Goal: Contribute content: Add original content to the website for others to see

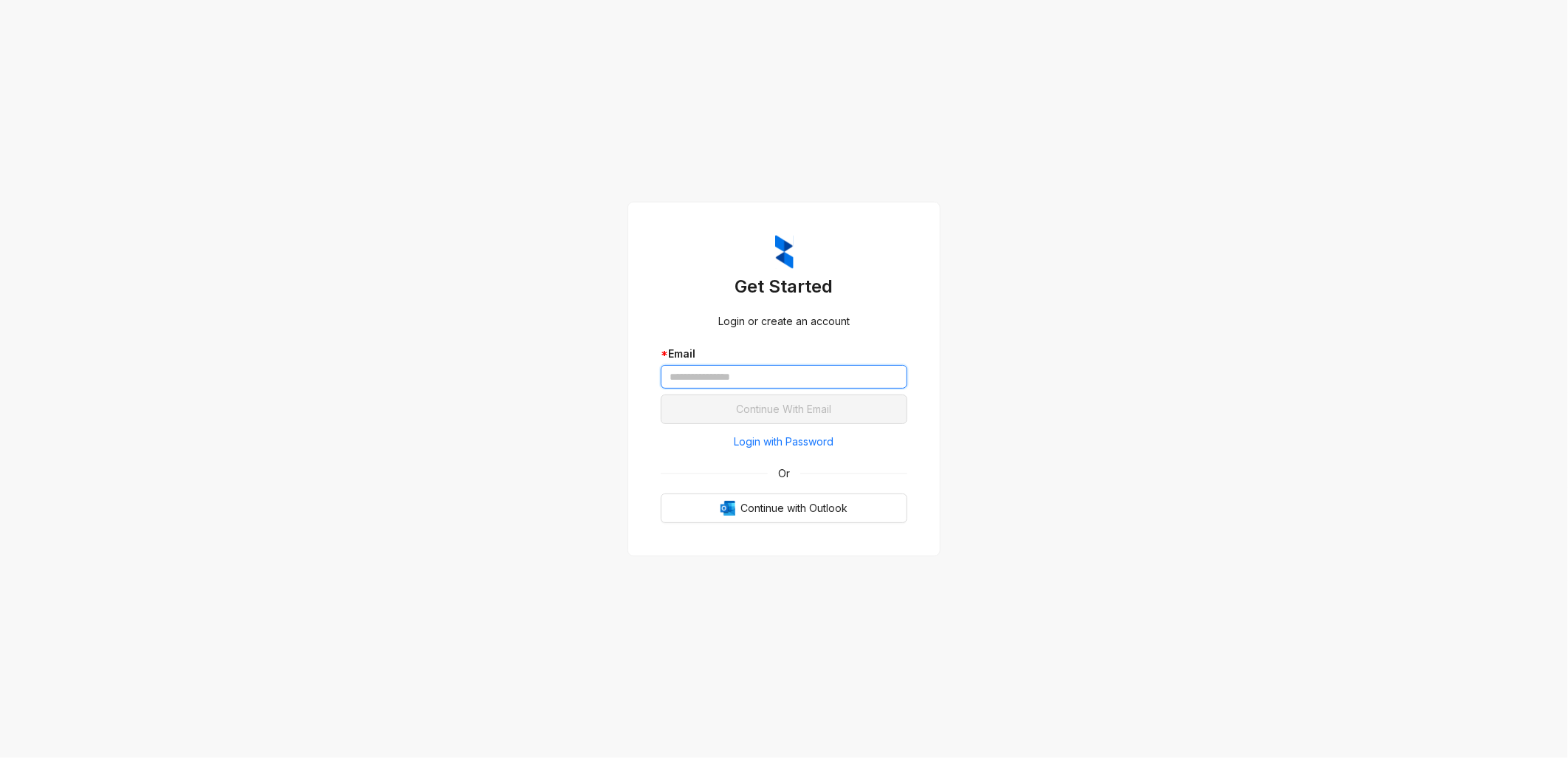
click at [758, 372] on input "text" at bounding box center [784, 377] width 247 height 24
type input "**********"
click at [768, 409] on span "Continue With Email" at bounding box center [784, 409] width 95 height 16
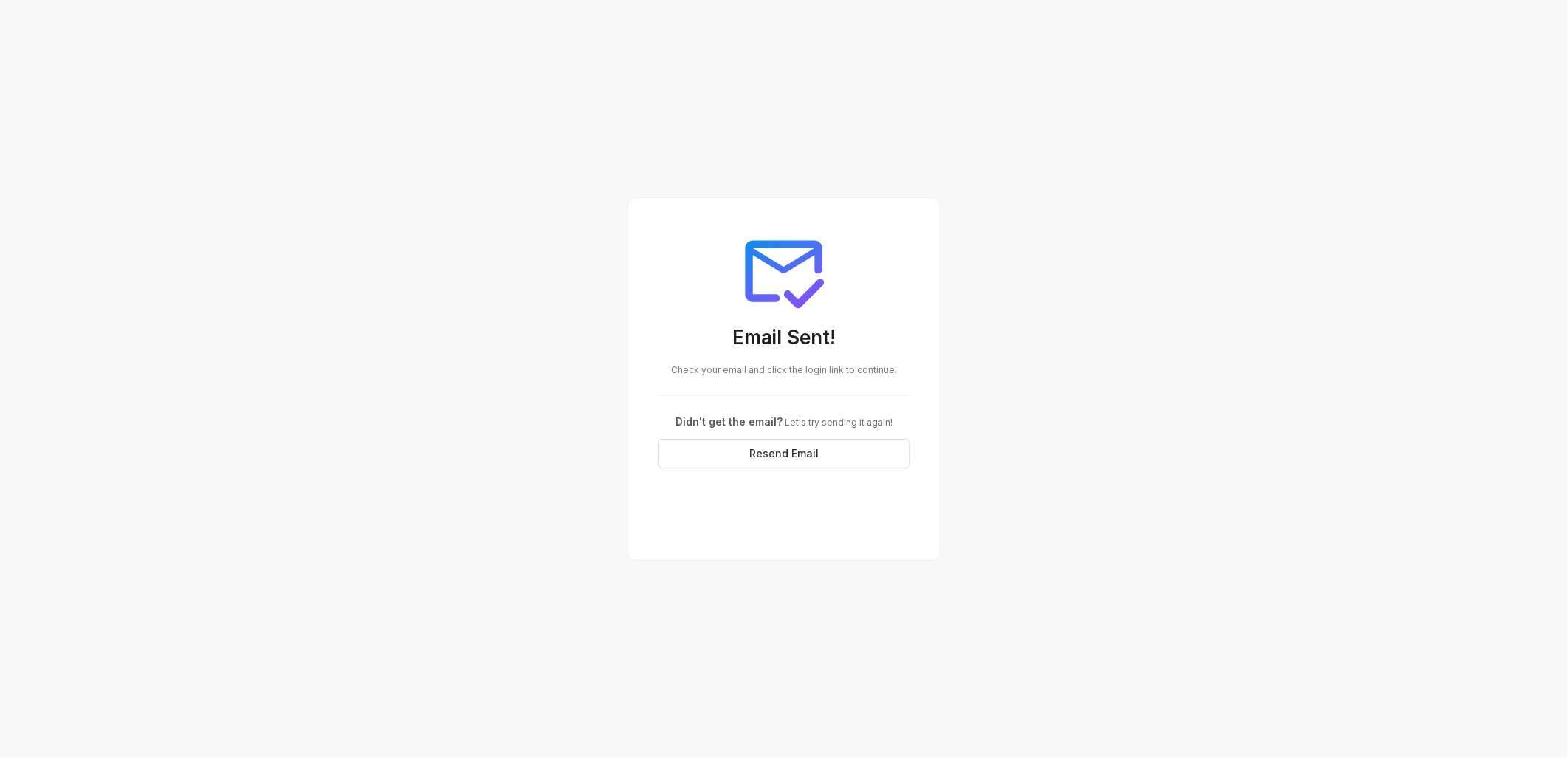
click at [446, 310] on div "Email Sent! Check your email and click the login link to continue. Didn't get t…" at bounding box center [784, 379] width 1568 height 758
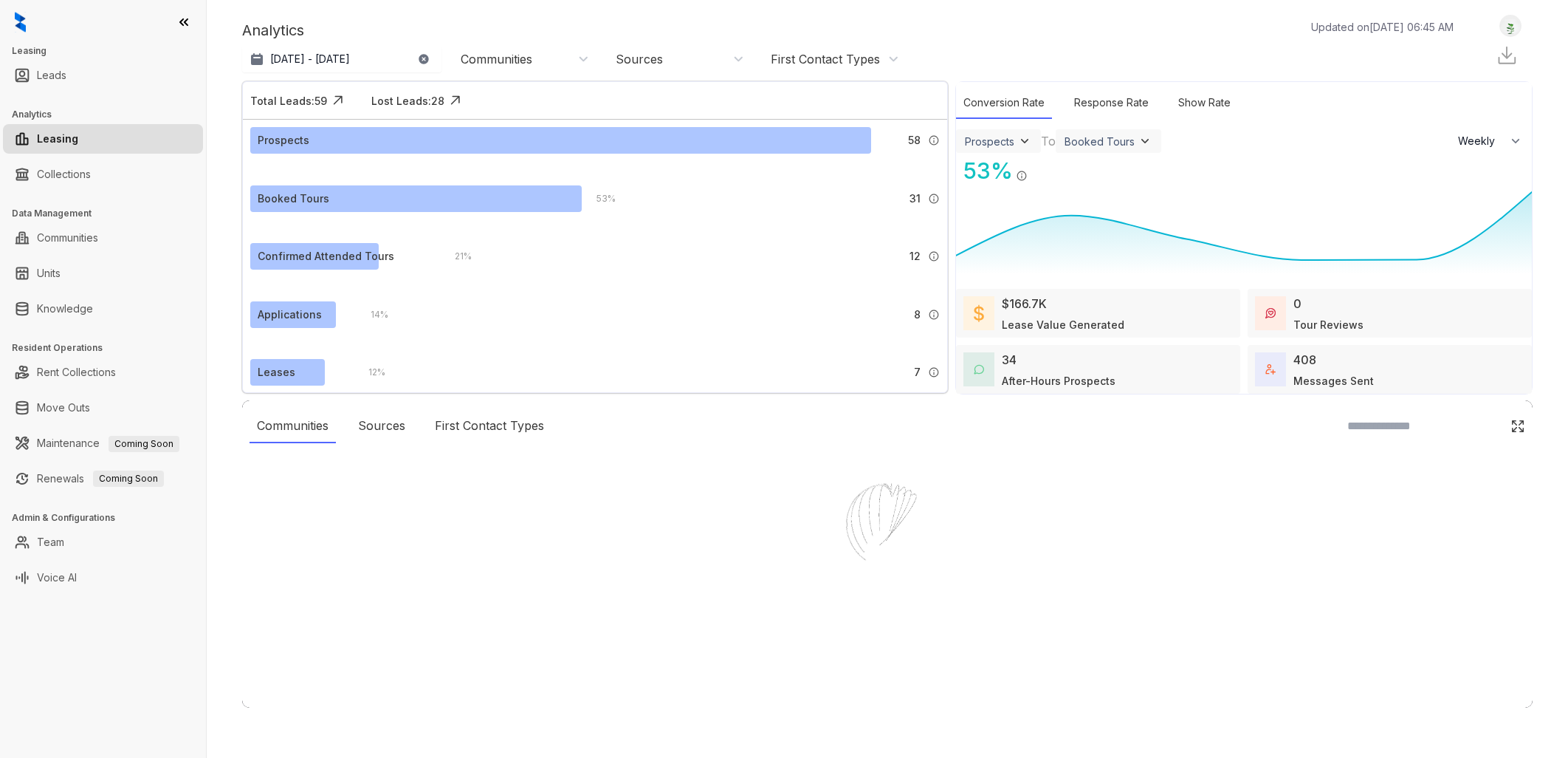
select select "******"
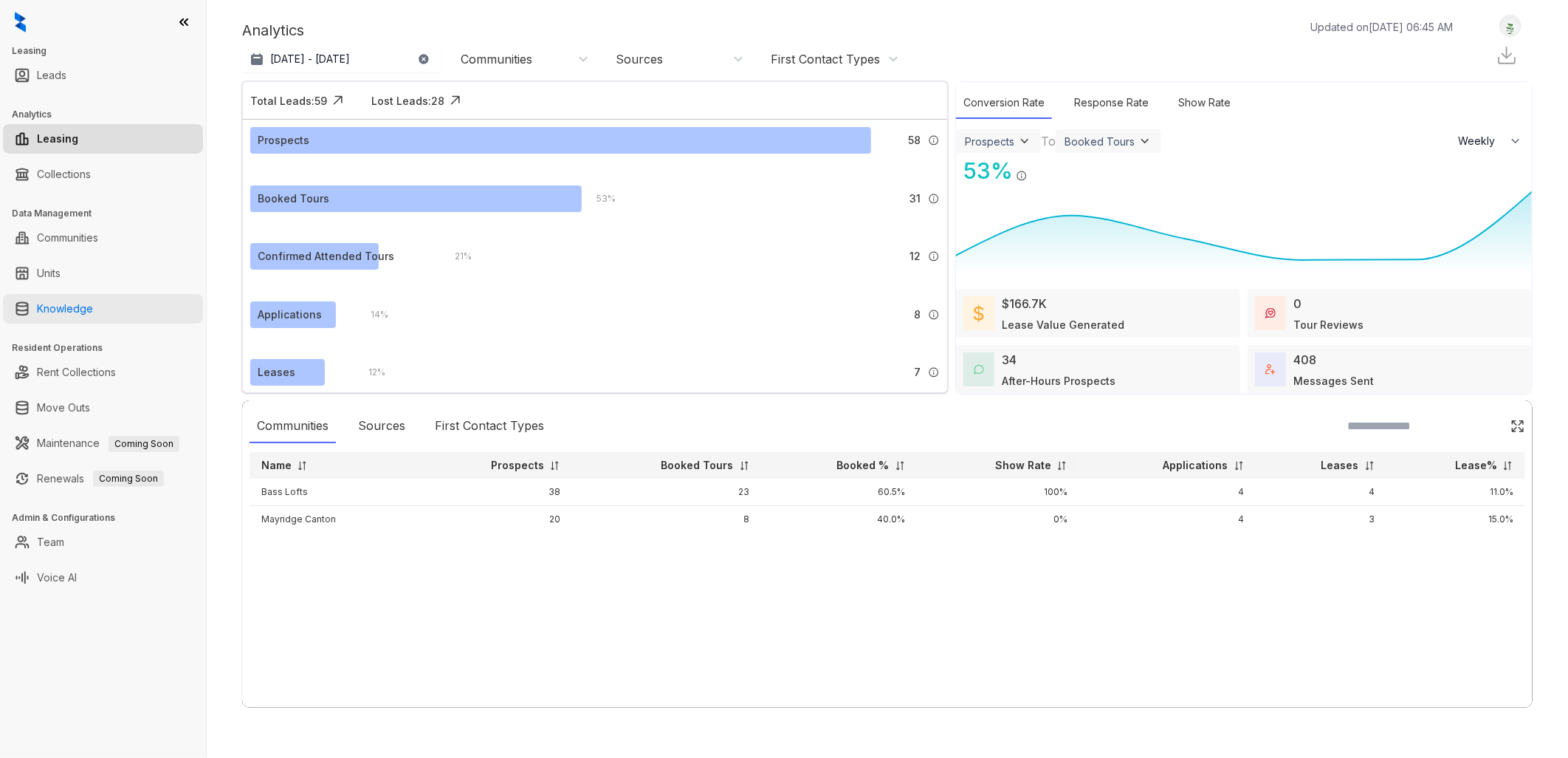
click at [86, 310] on link "Knowledge" at bounding box center [65, 309] width 56 height 30
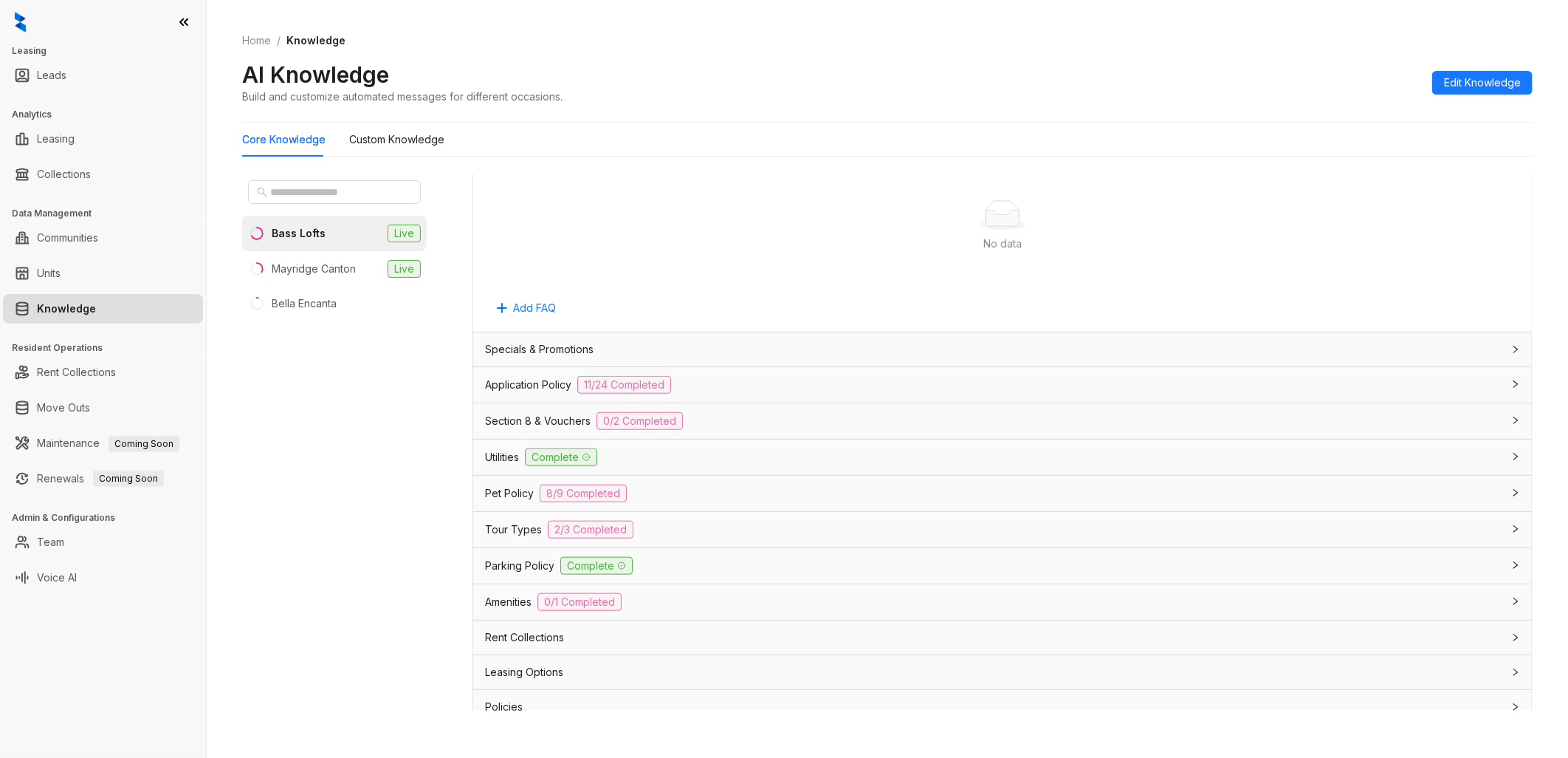
scroll to position [820, 0]
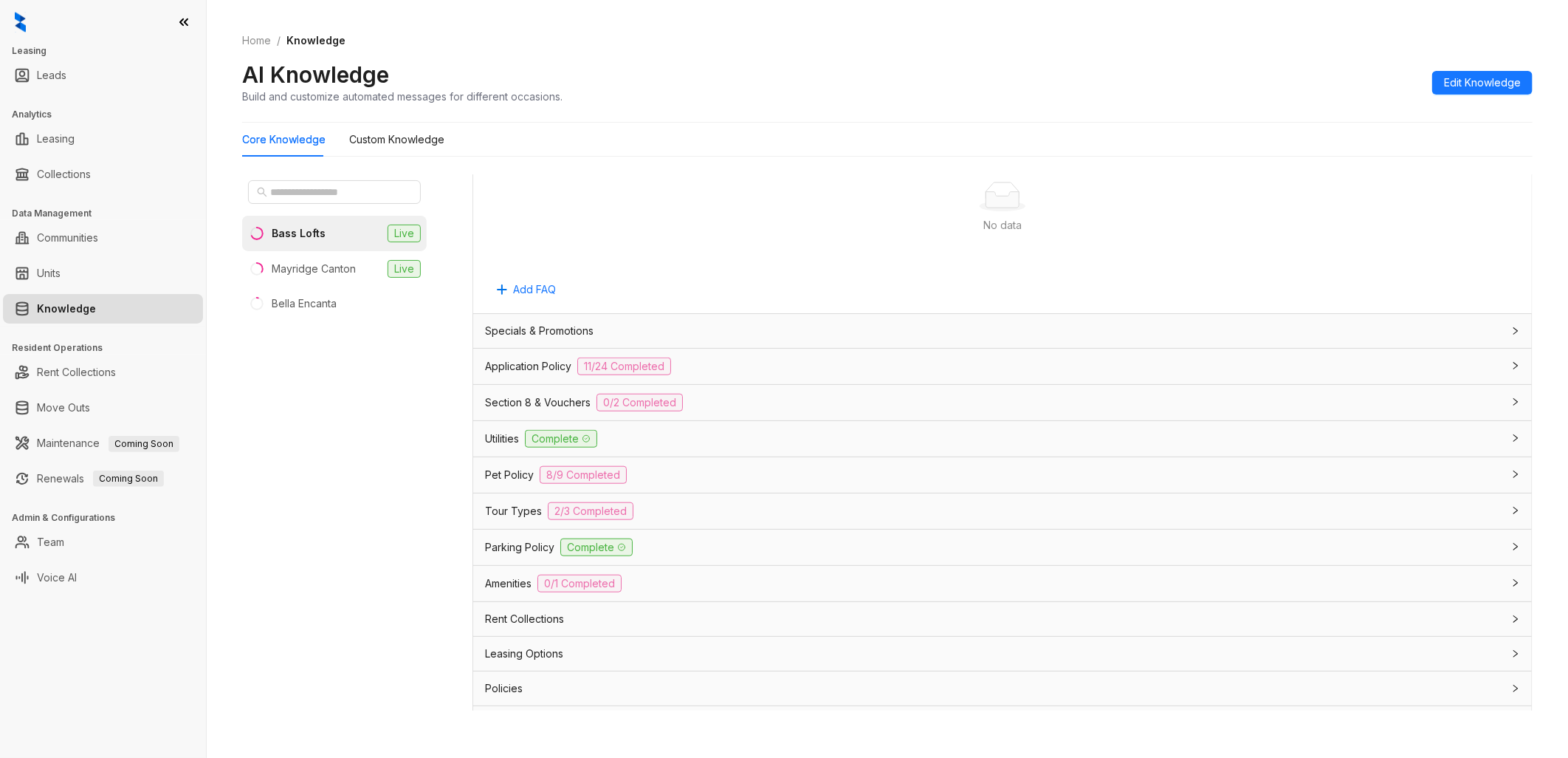
click at [522, 510] on span "Tour Types" at bounding box center [513, 511] width 57 height 16
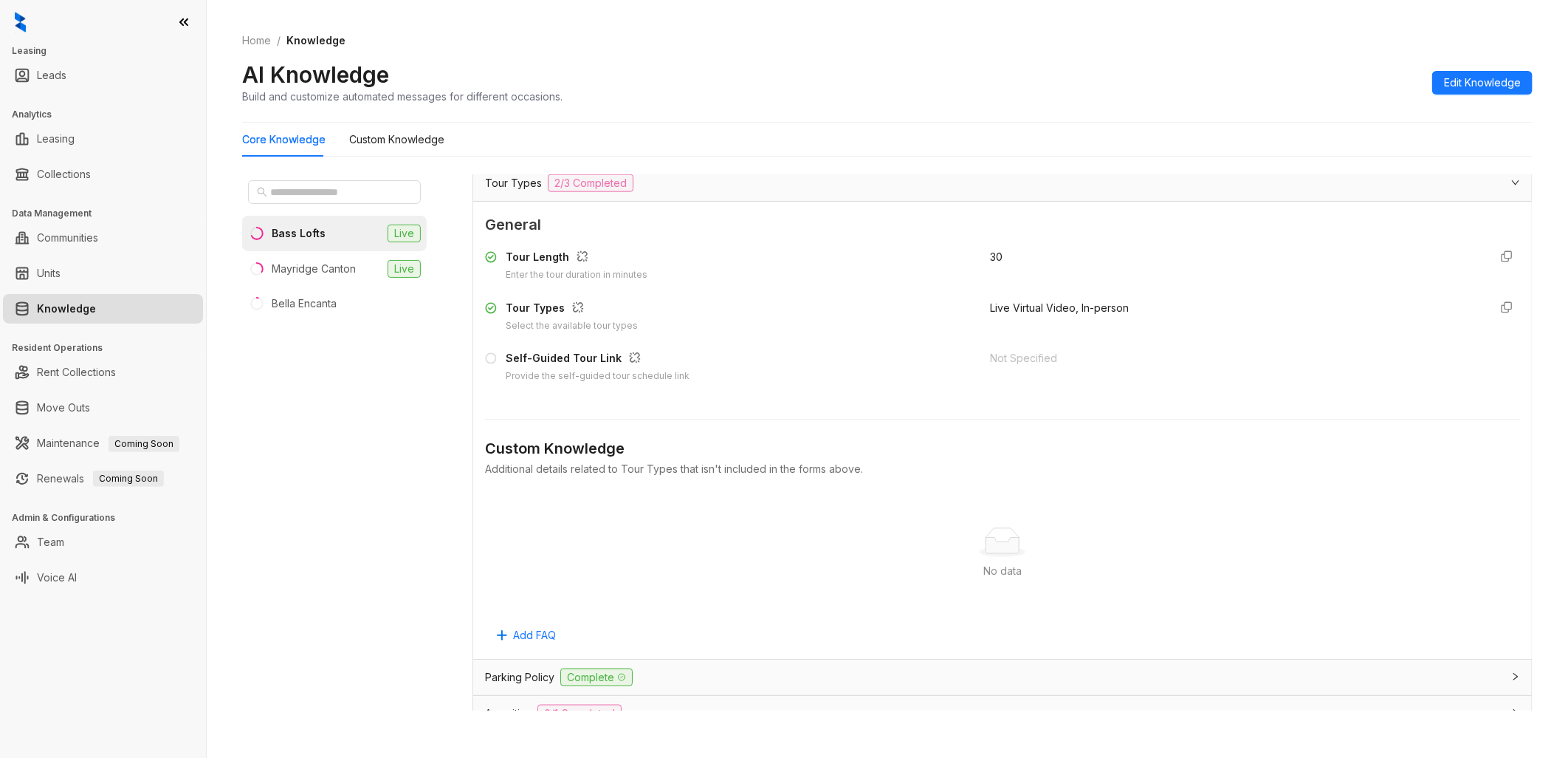
scroll to position [1310, 0]
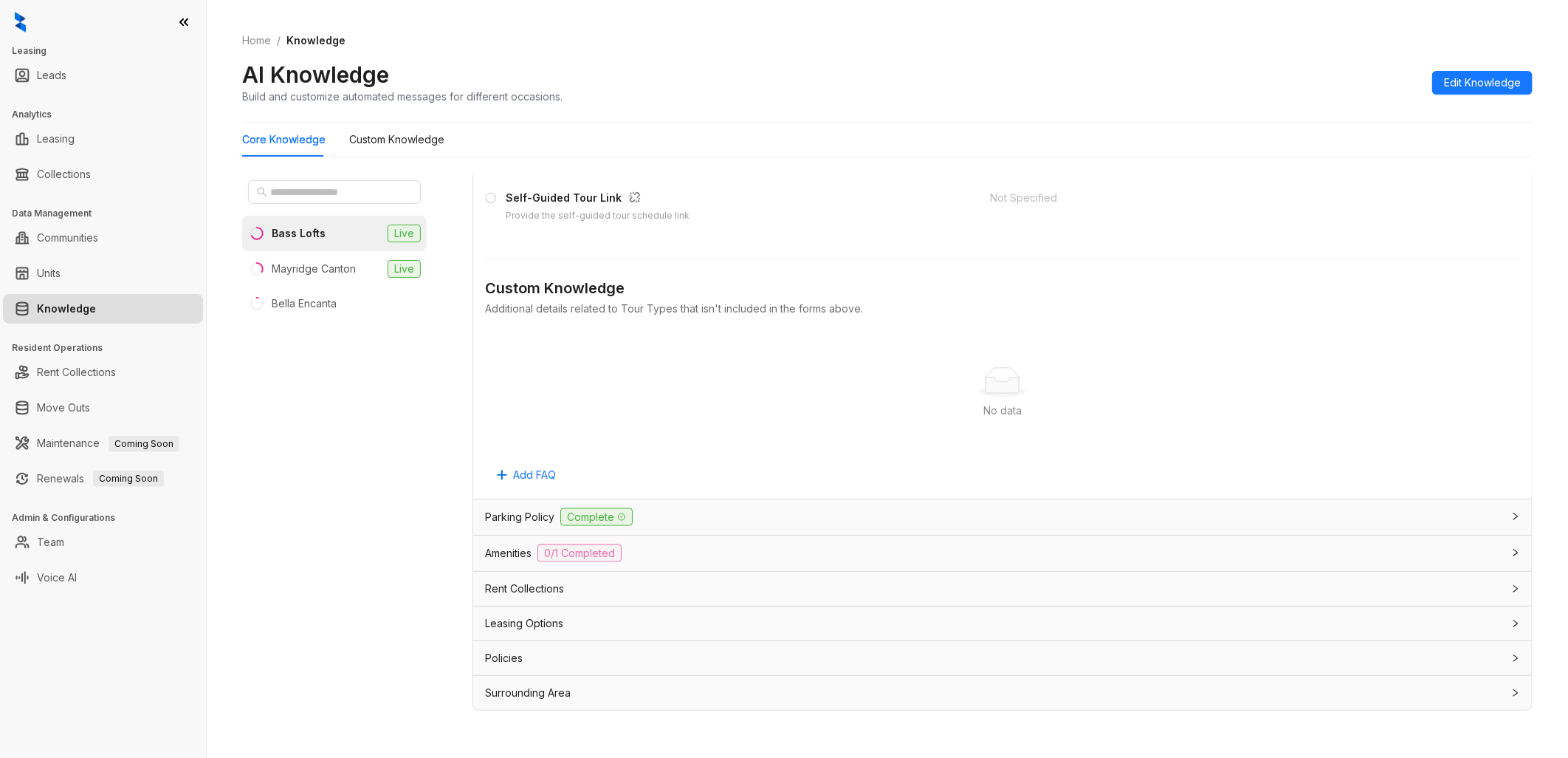
click at [533, 519] on span "Parking Policy" at bounding box center [519, 517] width 69 height 16
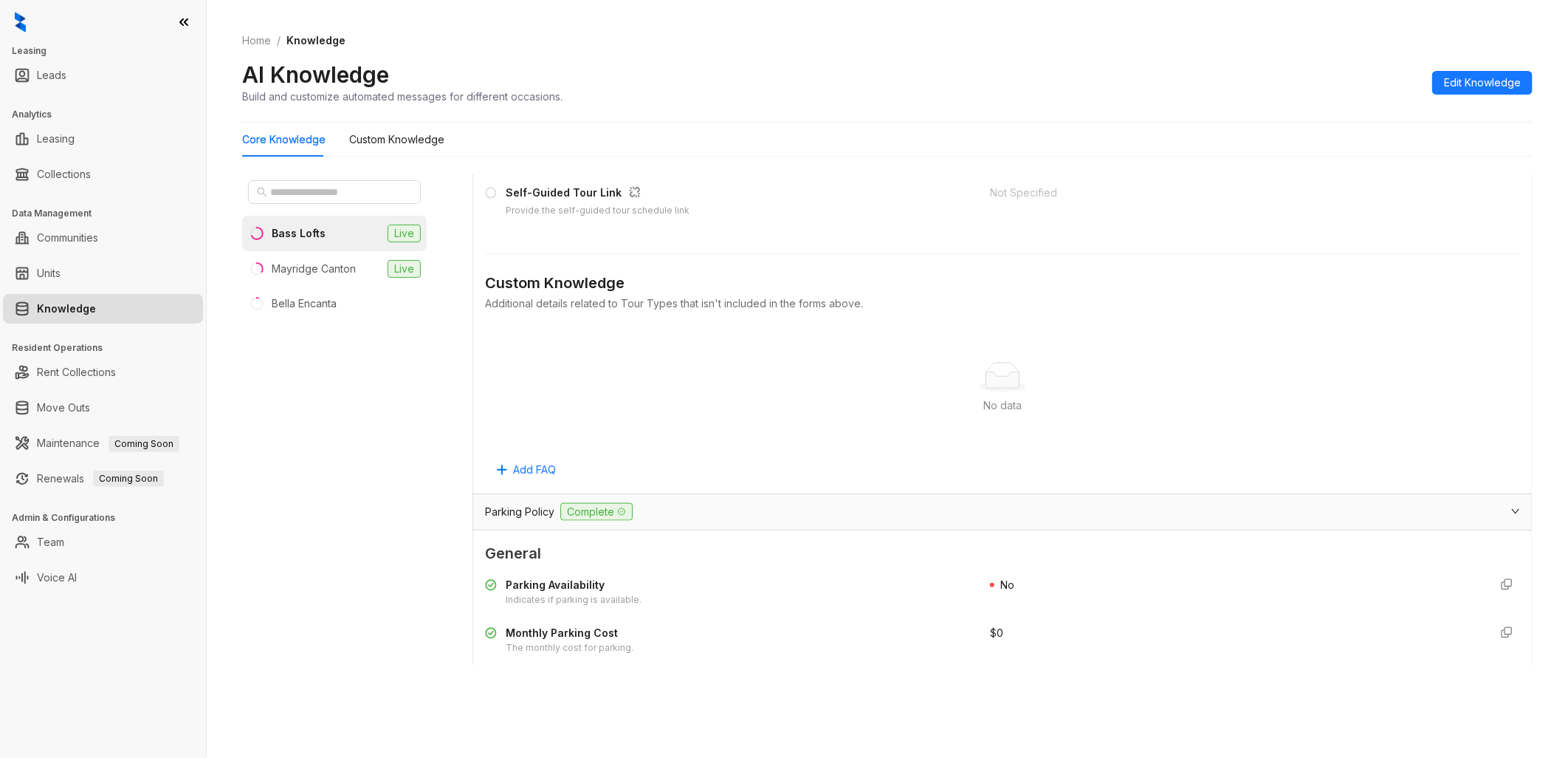
scroll to position [858, 0]
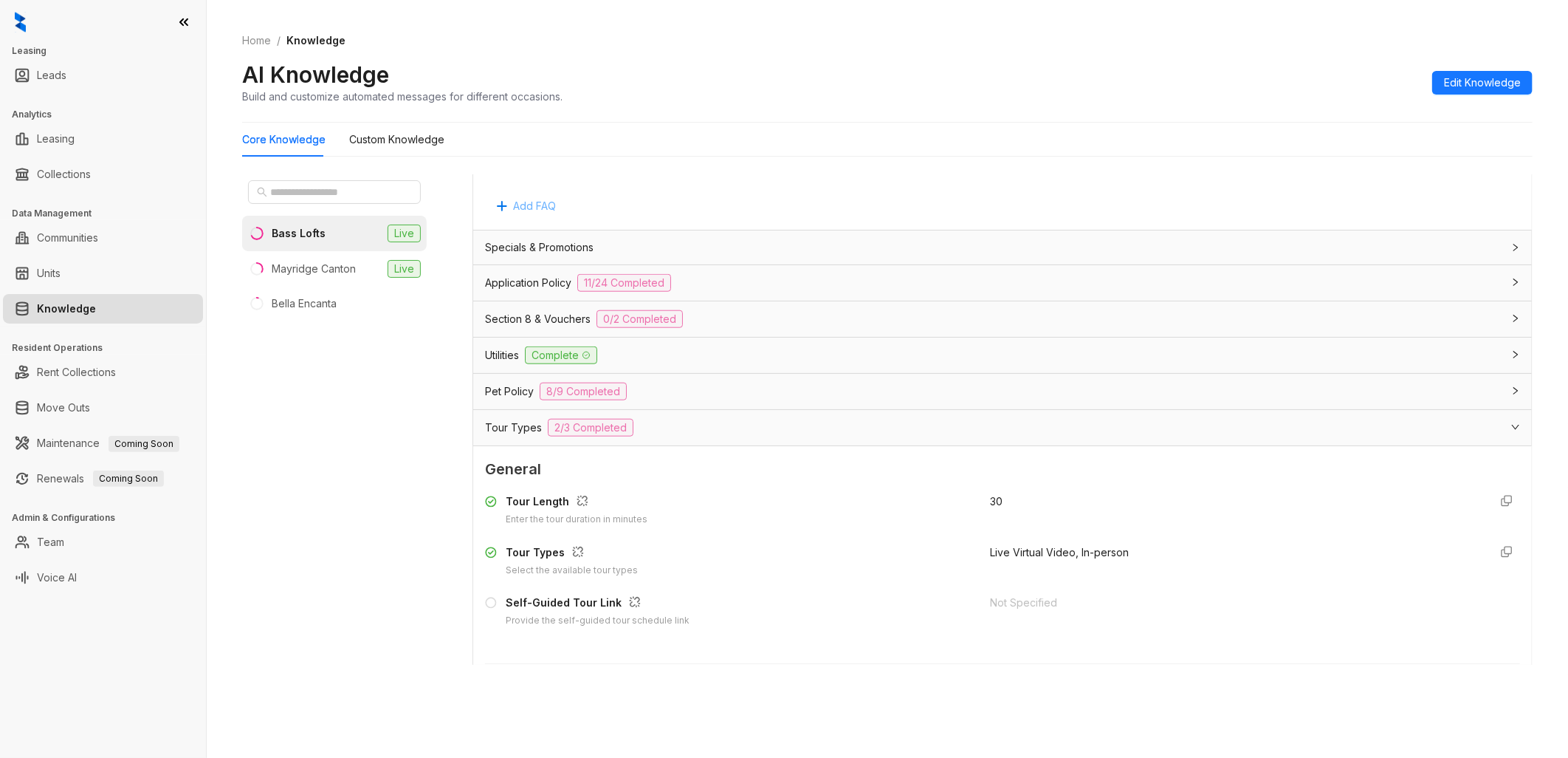
click at [545, 204] on span "Add FAQ" at bounding box center [534, 206] width 43 height 16
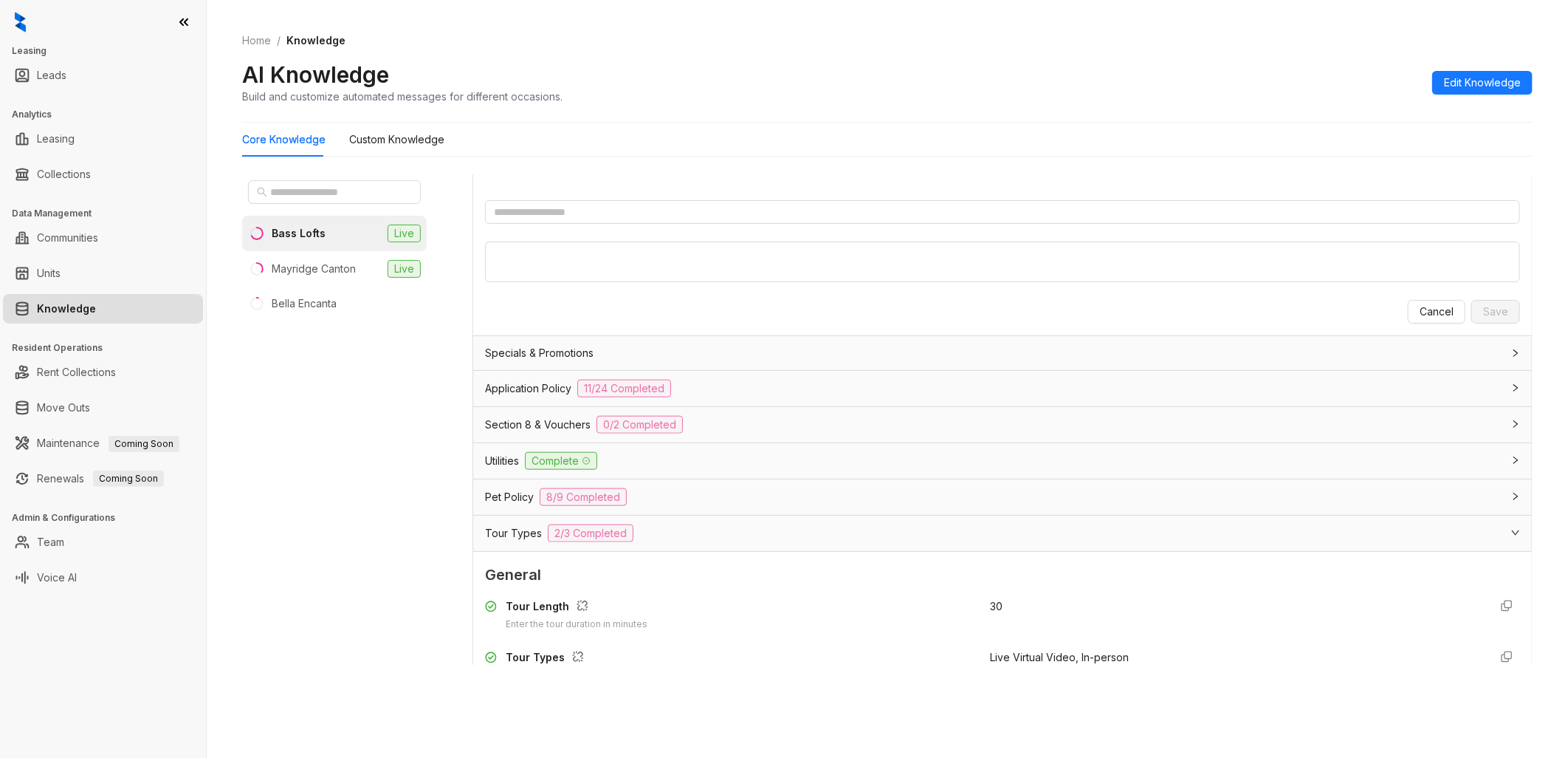
click at [655, 181] on div "No data No data" at bounding box center [1002, 123] width 1035 height 122
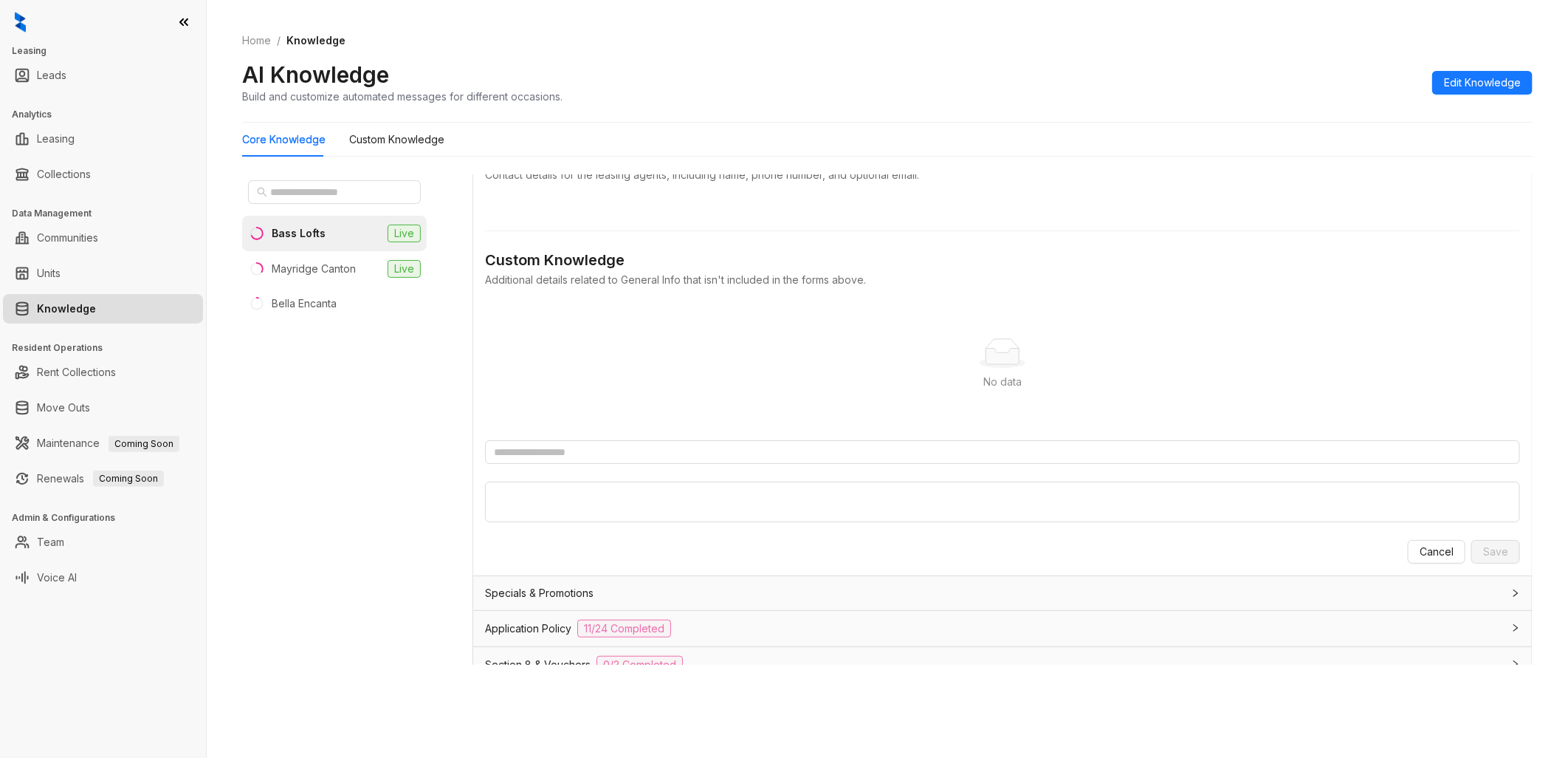
scroll to position [612, 0]
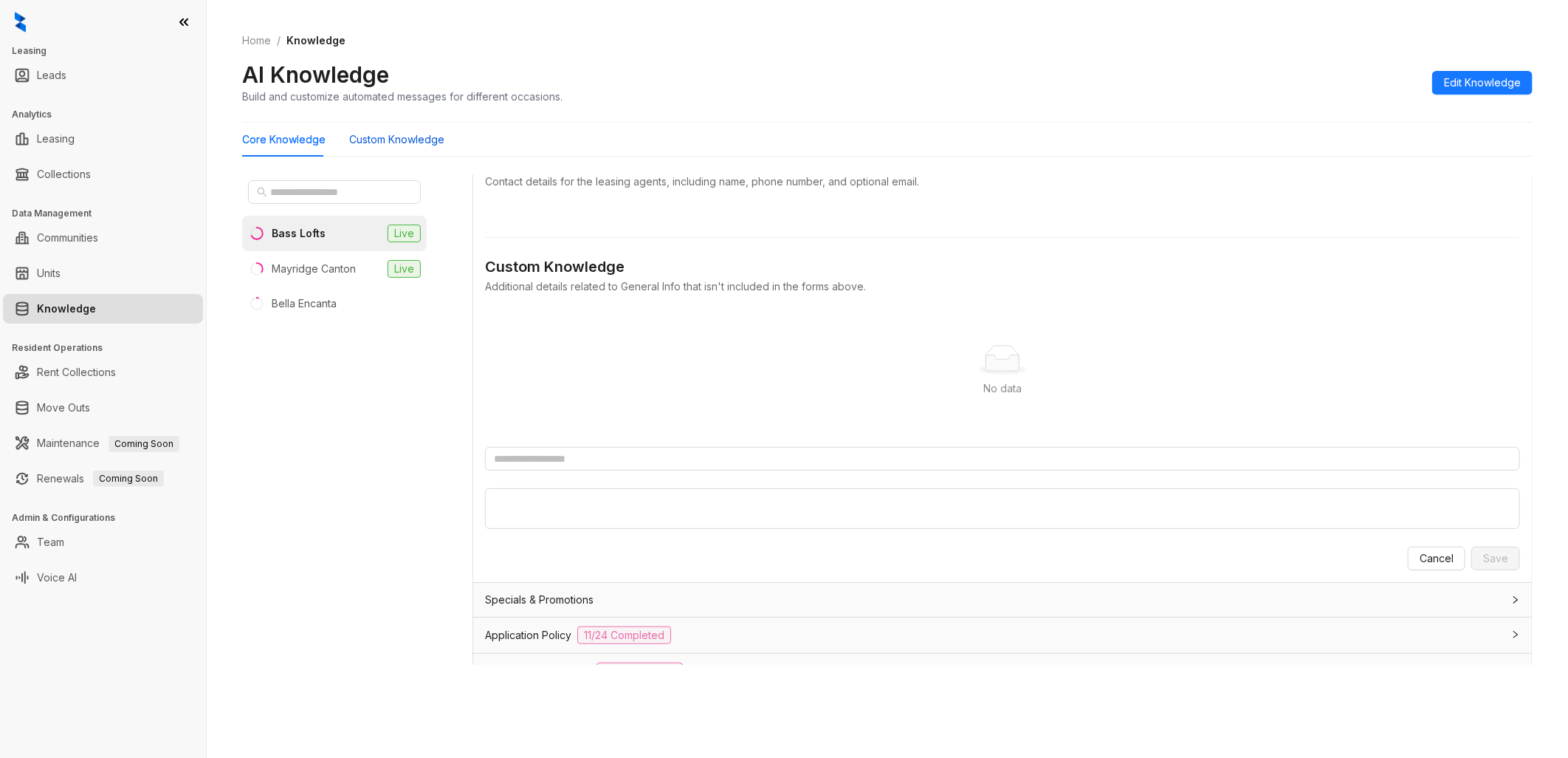
click at [408, 143] on Knowledge "Custom Knowledge" at bounding box center [397, 140] width 95 height 16
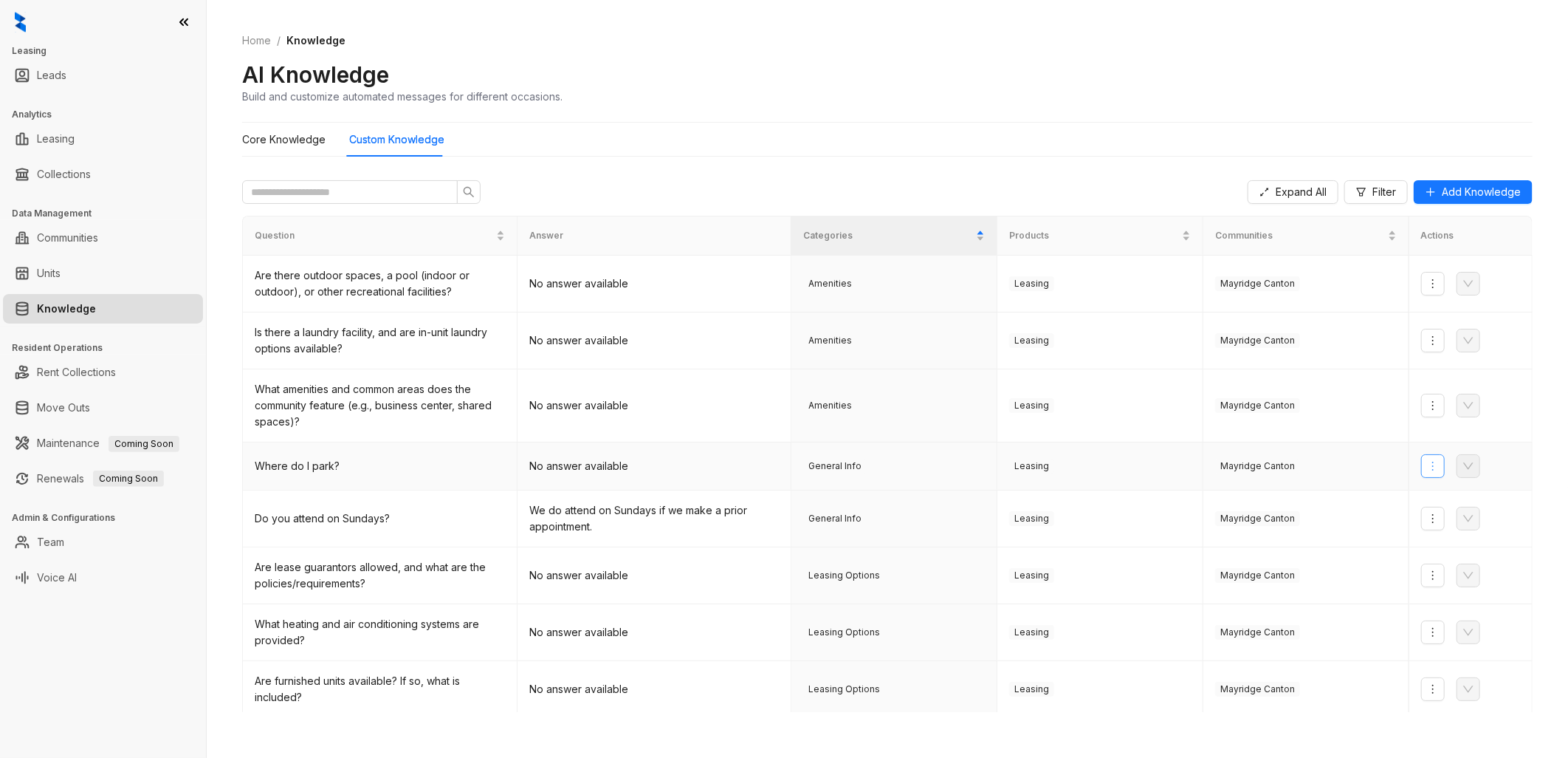
click at [1427, 465] on icon "more" at bounding box center [1432, 466] width 12 height 12
click at [940, 33] on ol "Home / Knowledge" at bounding box center [888, 41] width 1290 height 16
click at [64, 141] on link "Leasing" at bounding box center [56, 139] width 38 height 30
select select "******"
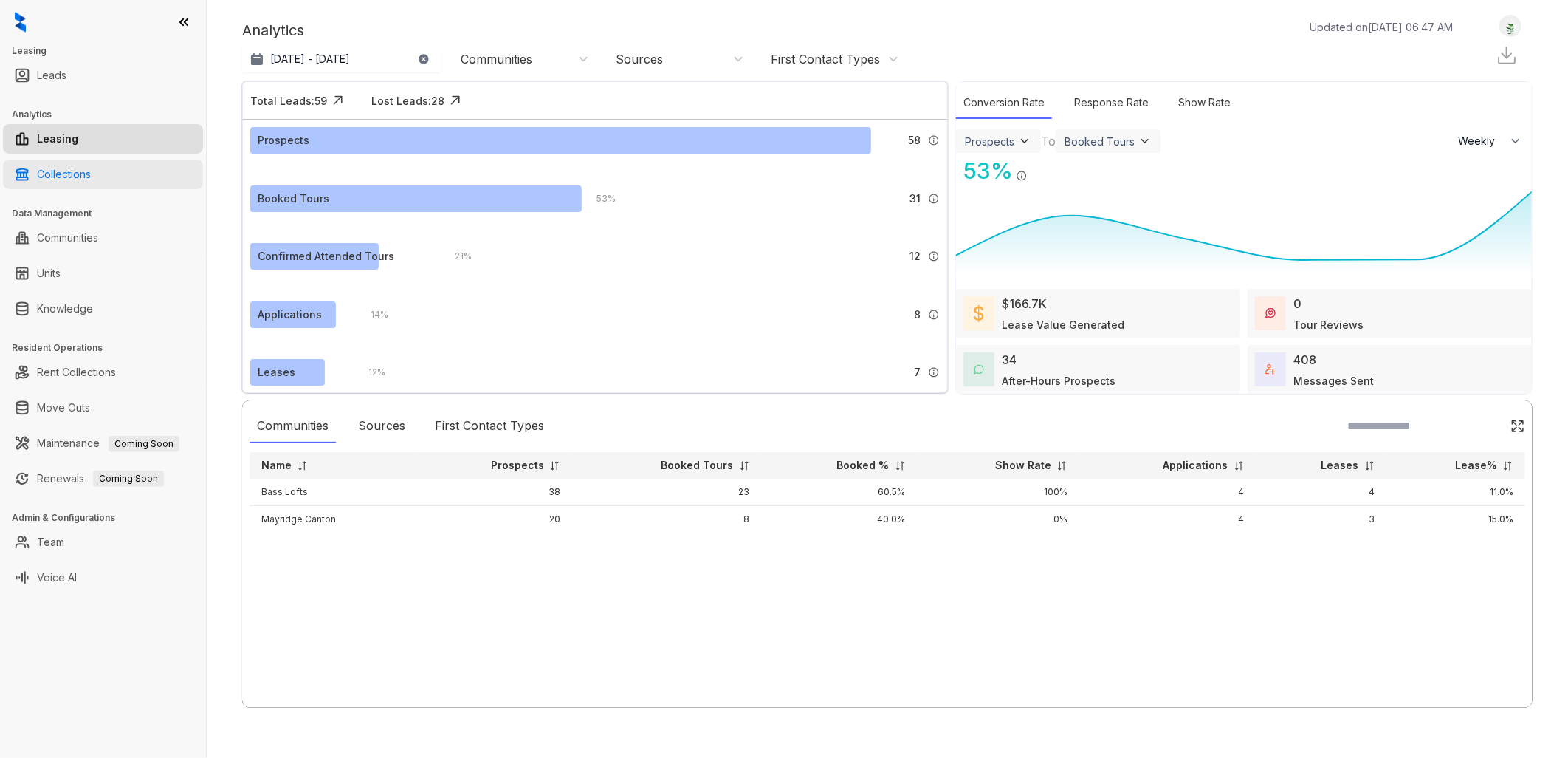
click at [61, 175] on link "Collections" at bounding box center [64, 174] width 54 height 30
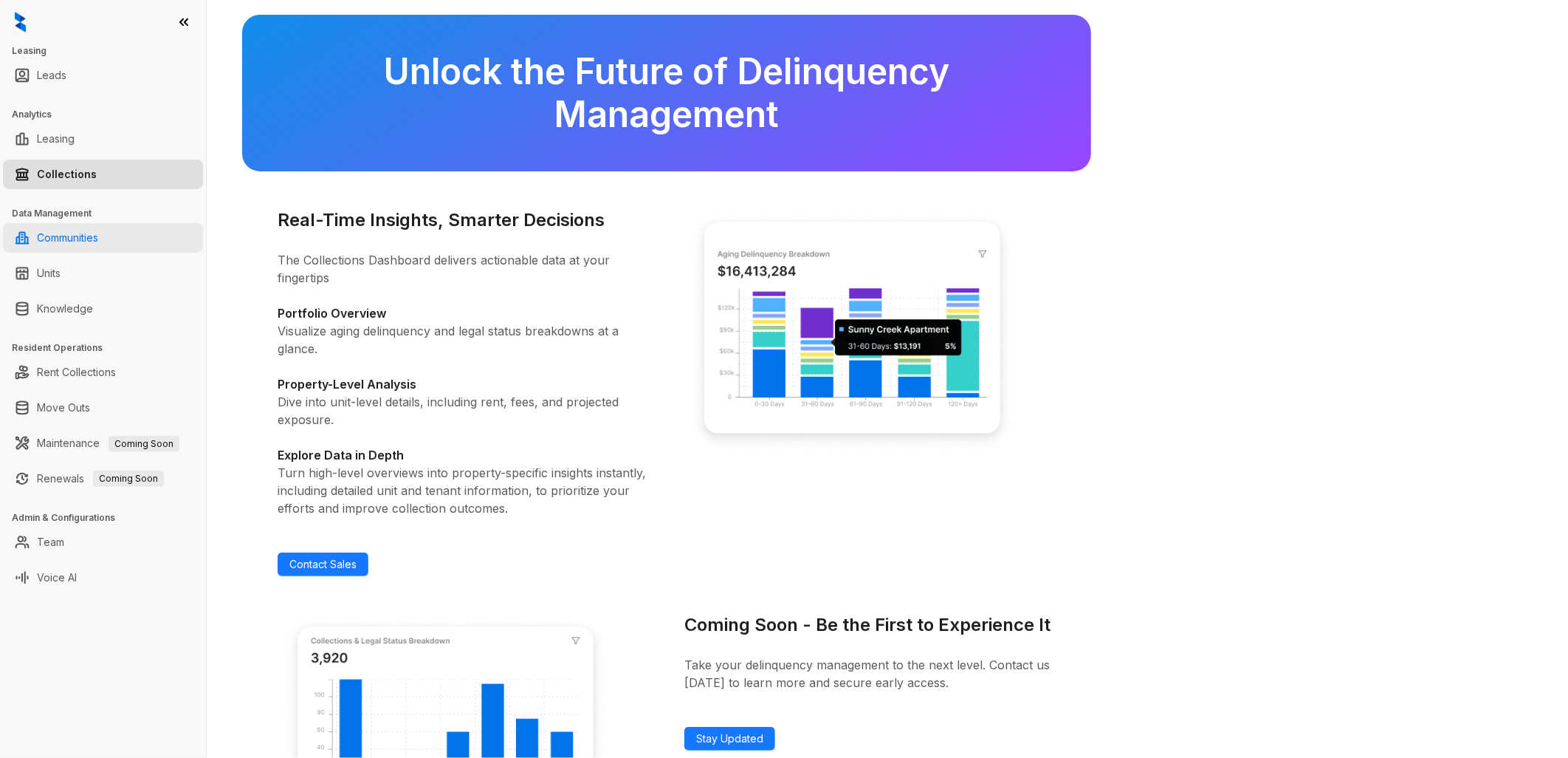
click at [67, 238] on link "Communities" at bounding box center [67, 238] width 62 height 30
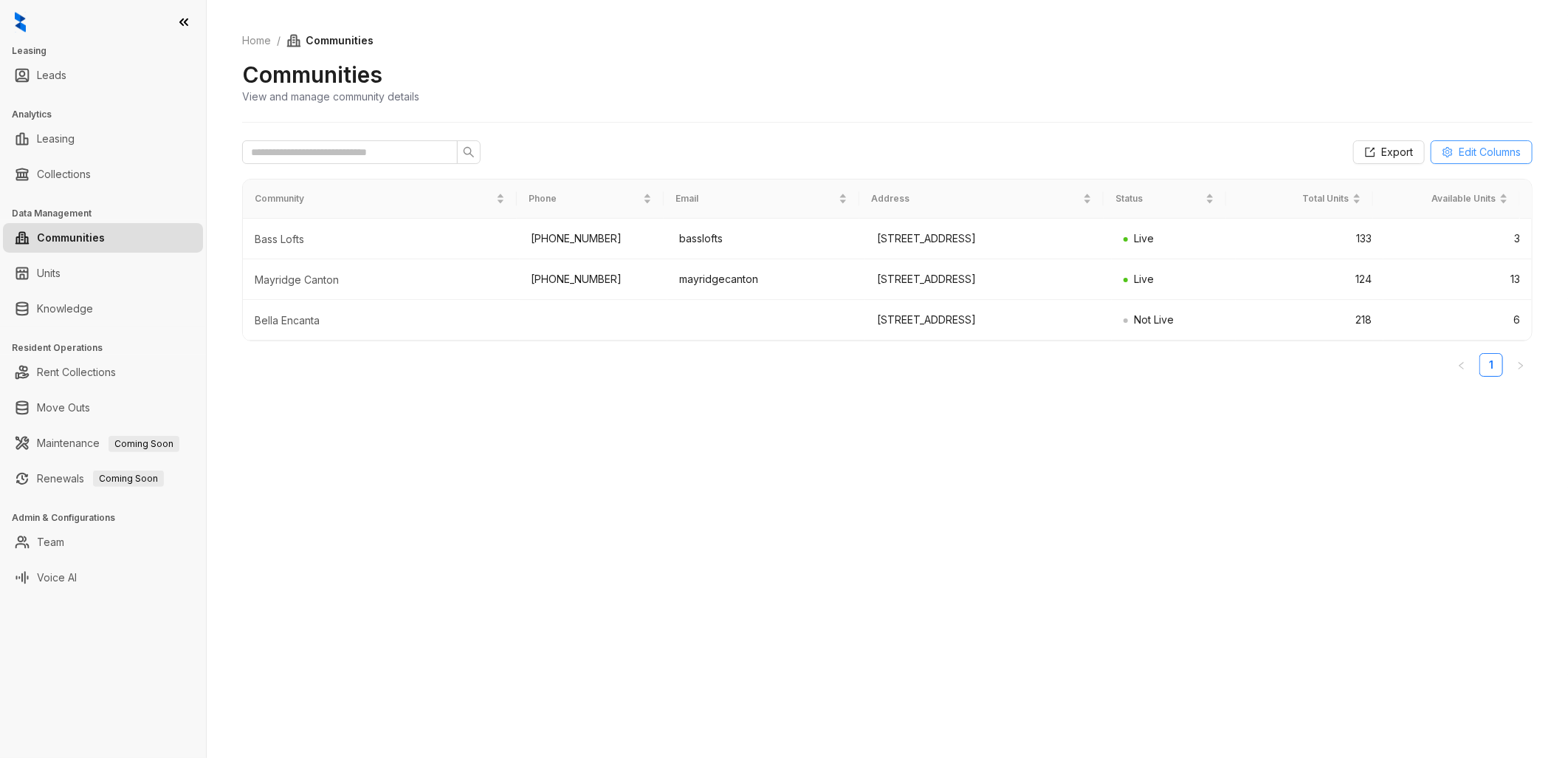
click at [1495, 145] on span "Edit Columns" at bounding box center [1489, 152] width 62 height 16
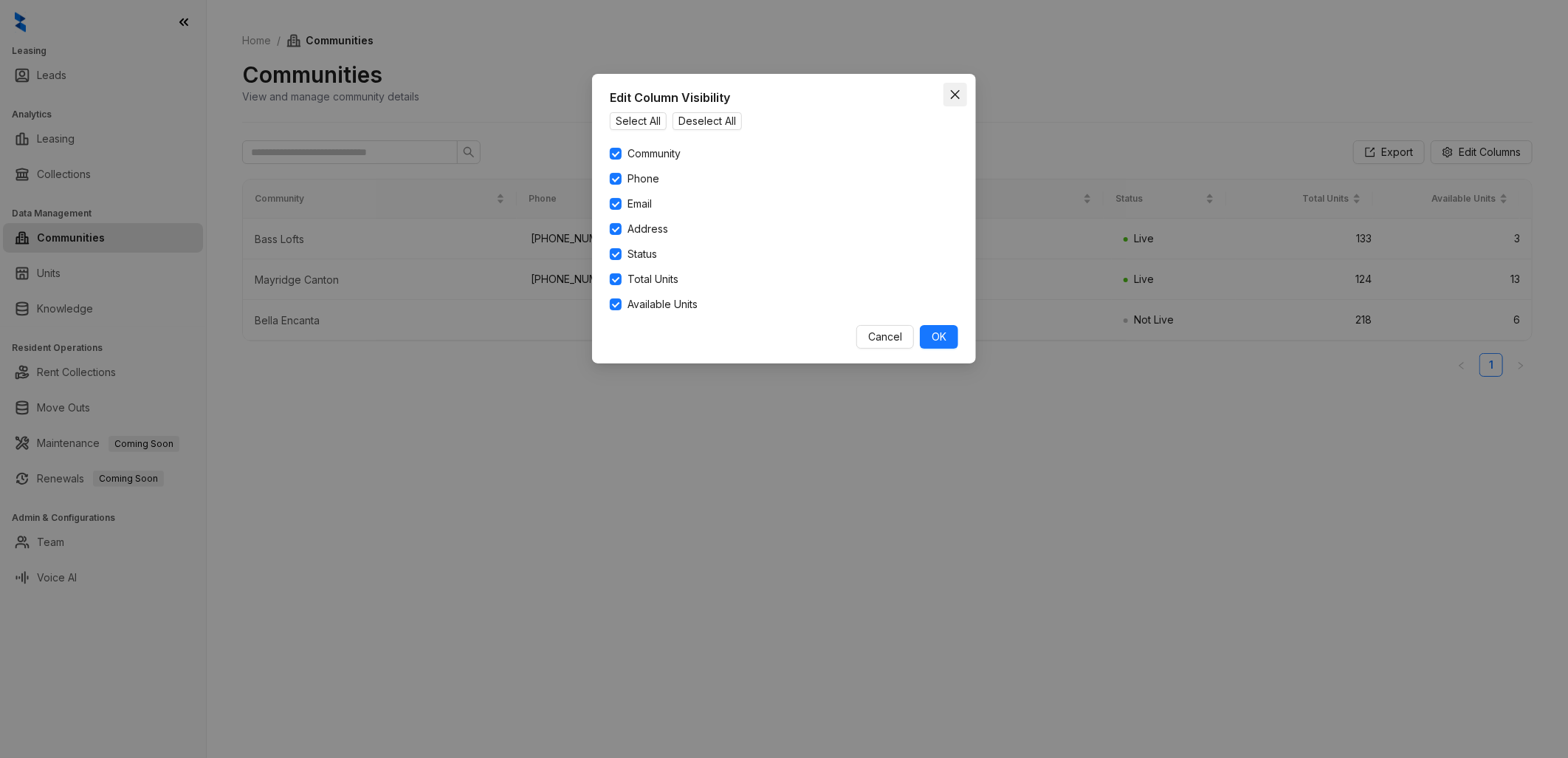
click at [956, 90] on icon "close" at bounding box center [955, 95] width 12 height 12
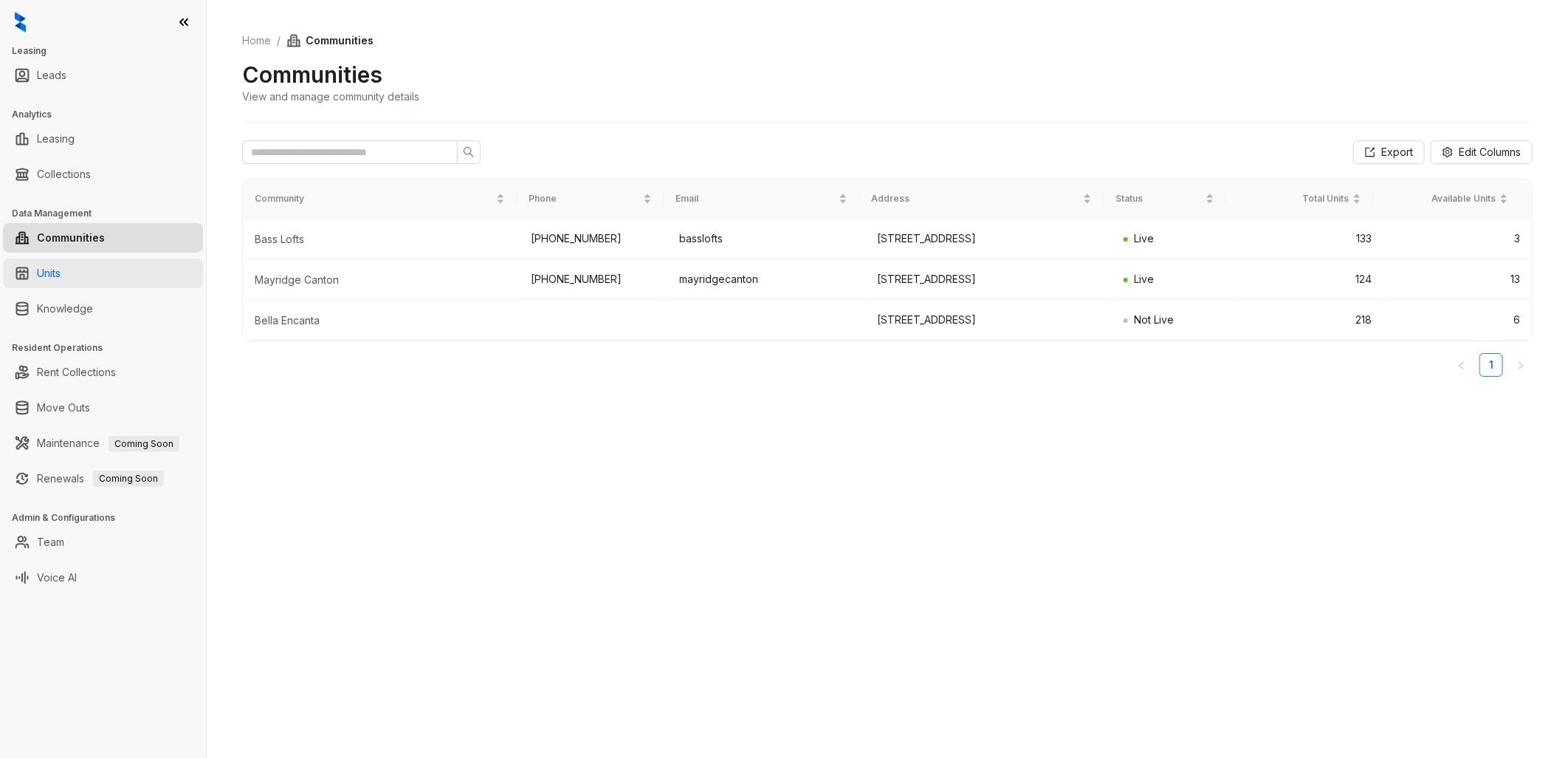
click at [60, 266] on link "Units" at bounding box center [48, 273] width 24 height 30
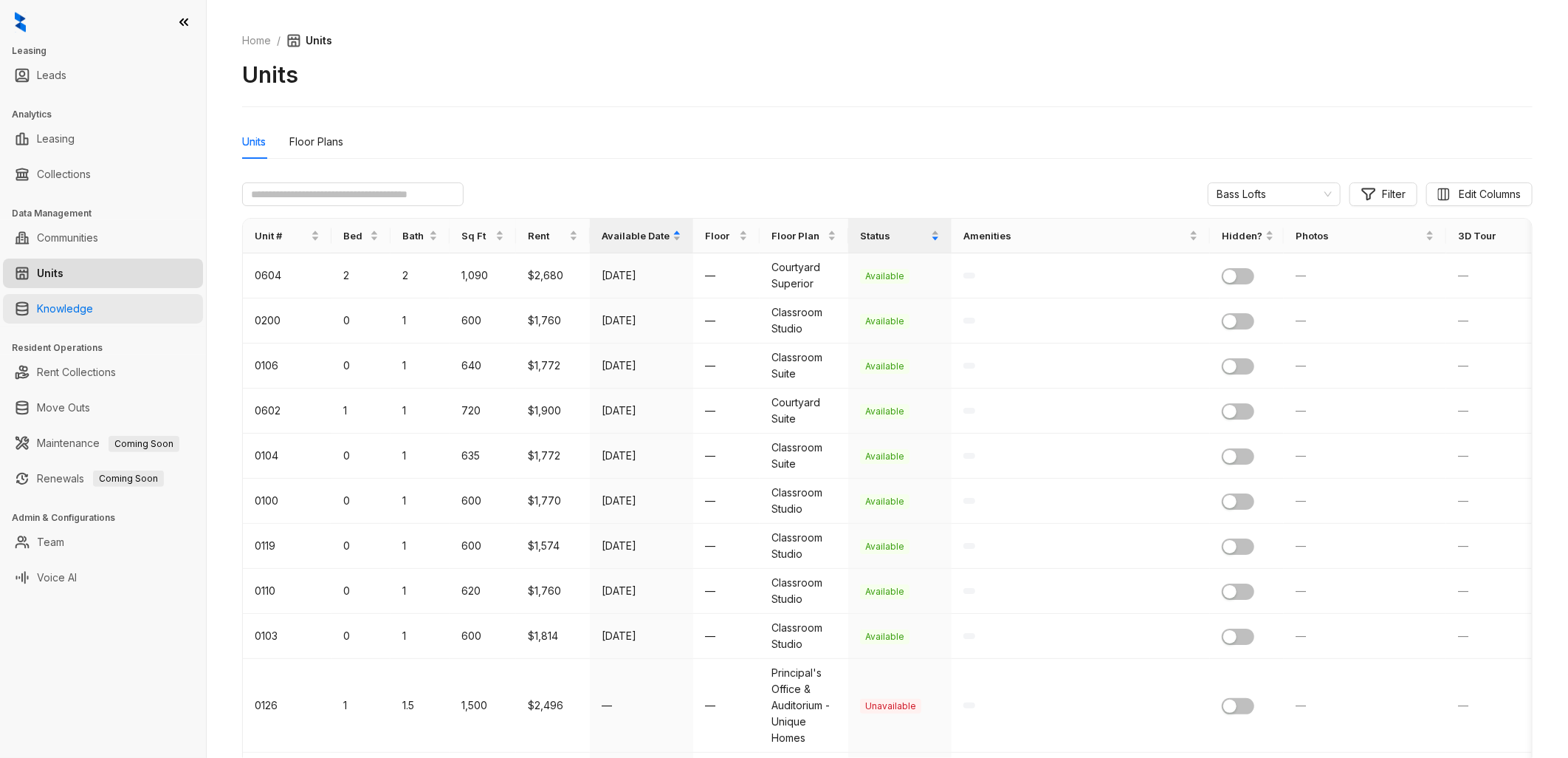
click at [76, 294] on link "Knowledge" at bounding box center [65, 309] width 56 height 30
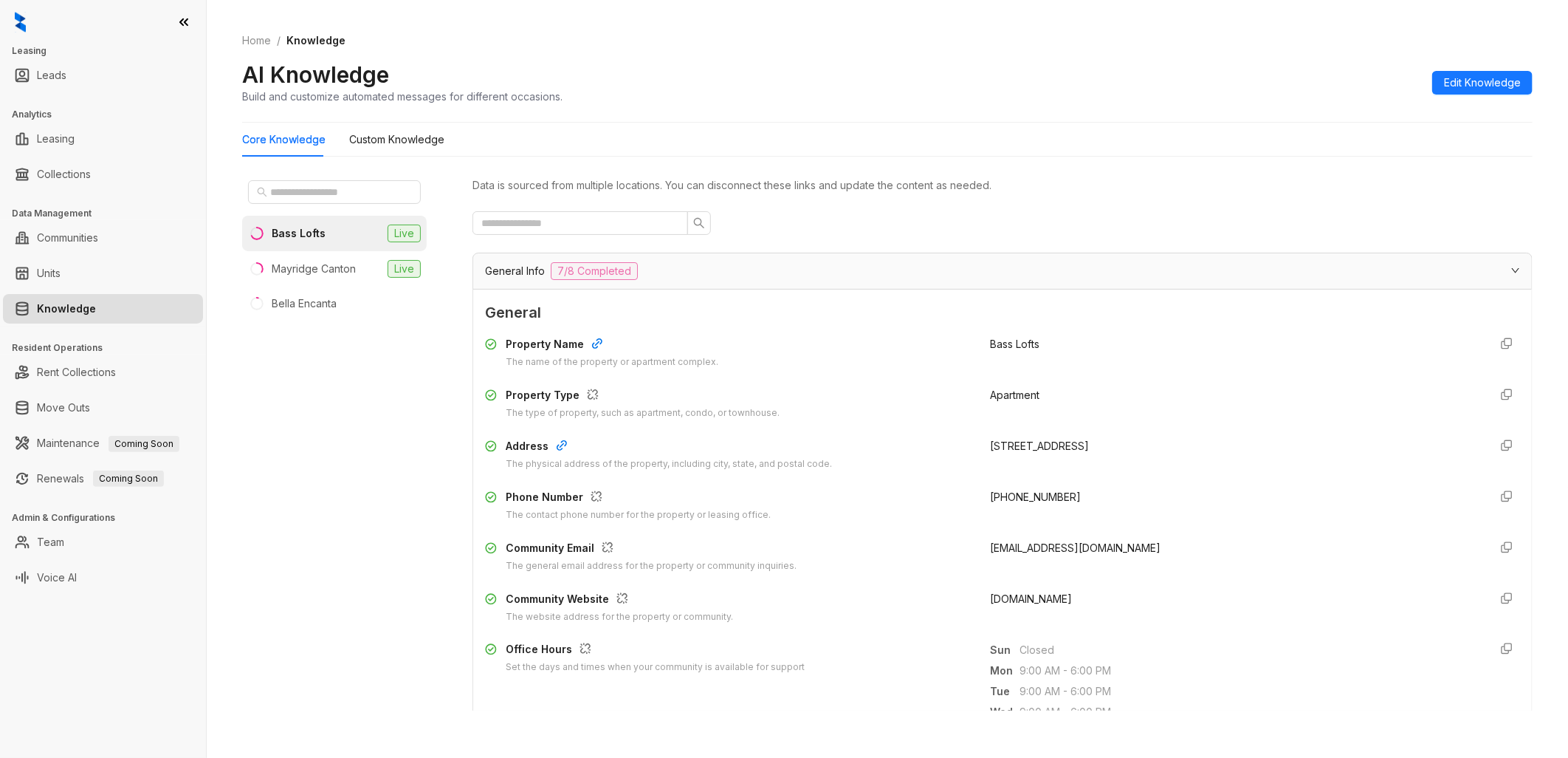
click at [296, 232] on div "Bass Lofts" at bounding box center [299, 233] width 54 height 16
click at [600, 224] on input "text" at bounding box center [574, 223] width 186 height 16
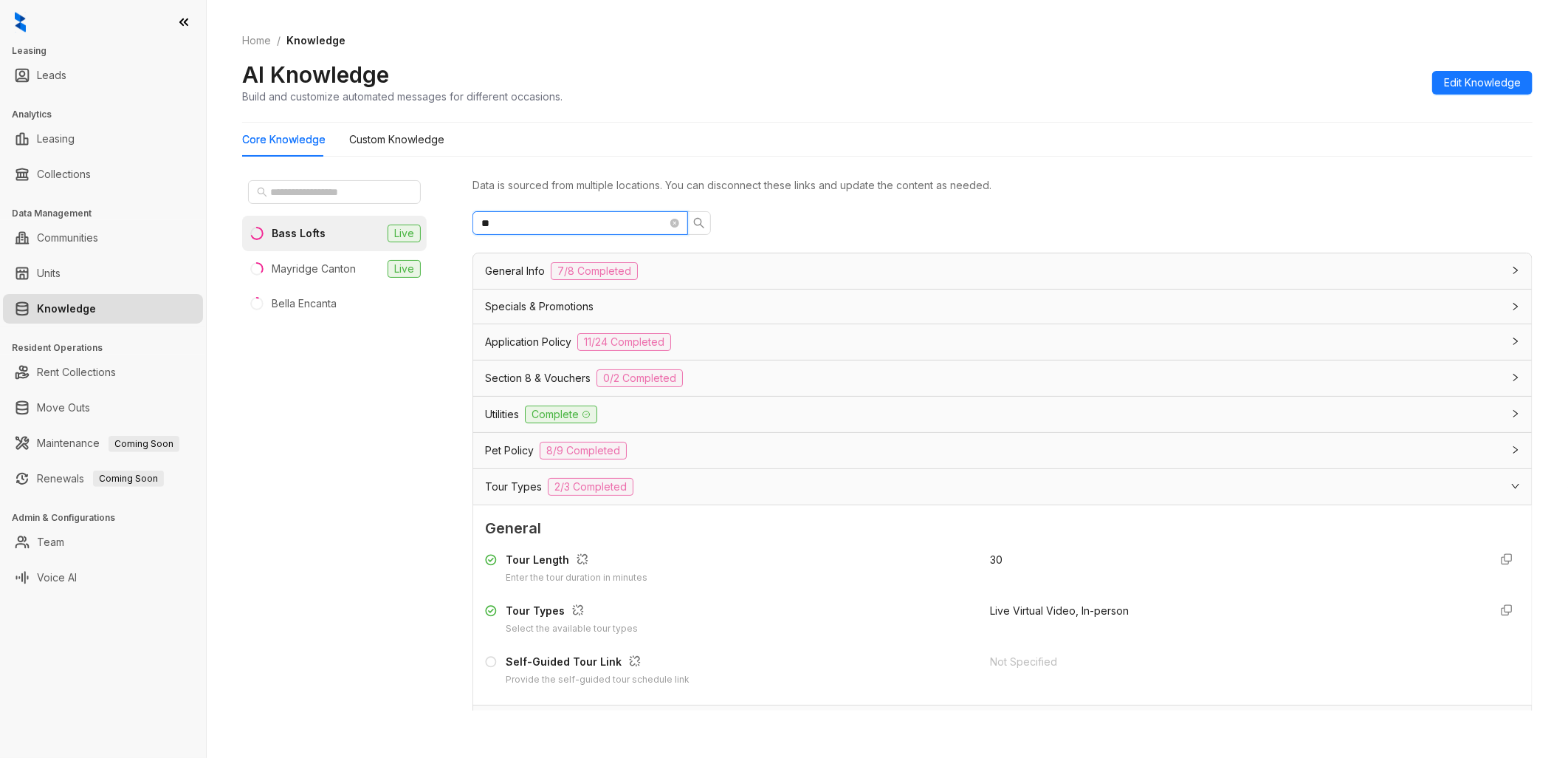
type input "*"
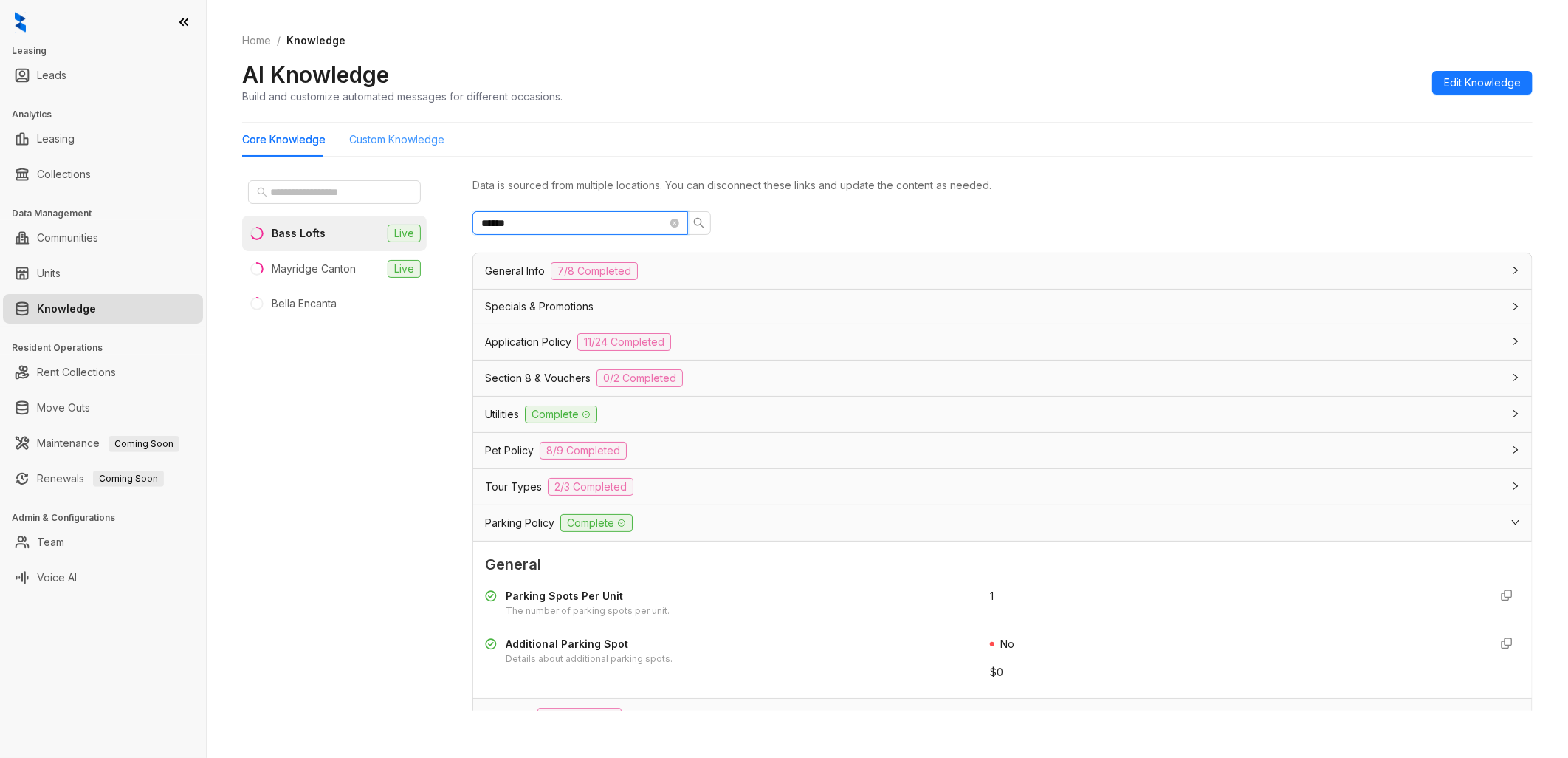
type input "******"
click at [390, 148] on Knowledge "Custom Knowledge" at bounding box center [397, 140] width 95 height 16
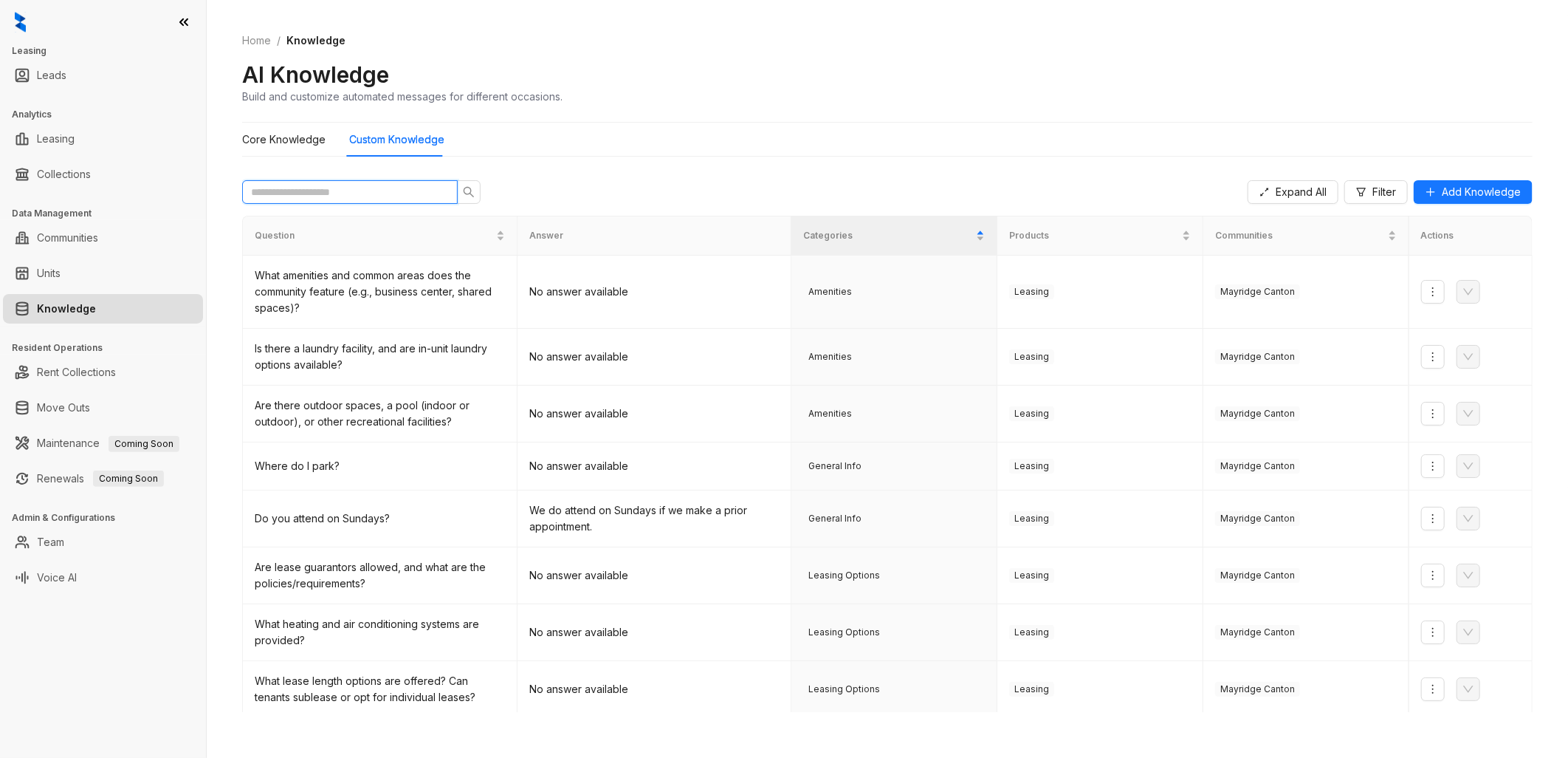
click at [374, 184] on input "text" at bounding box center [344, 192] width 186 height 16
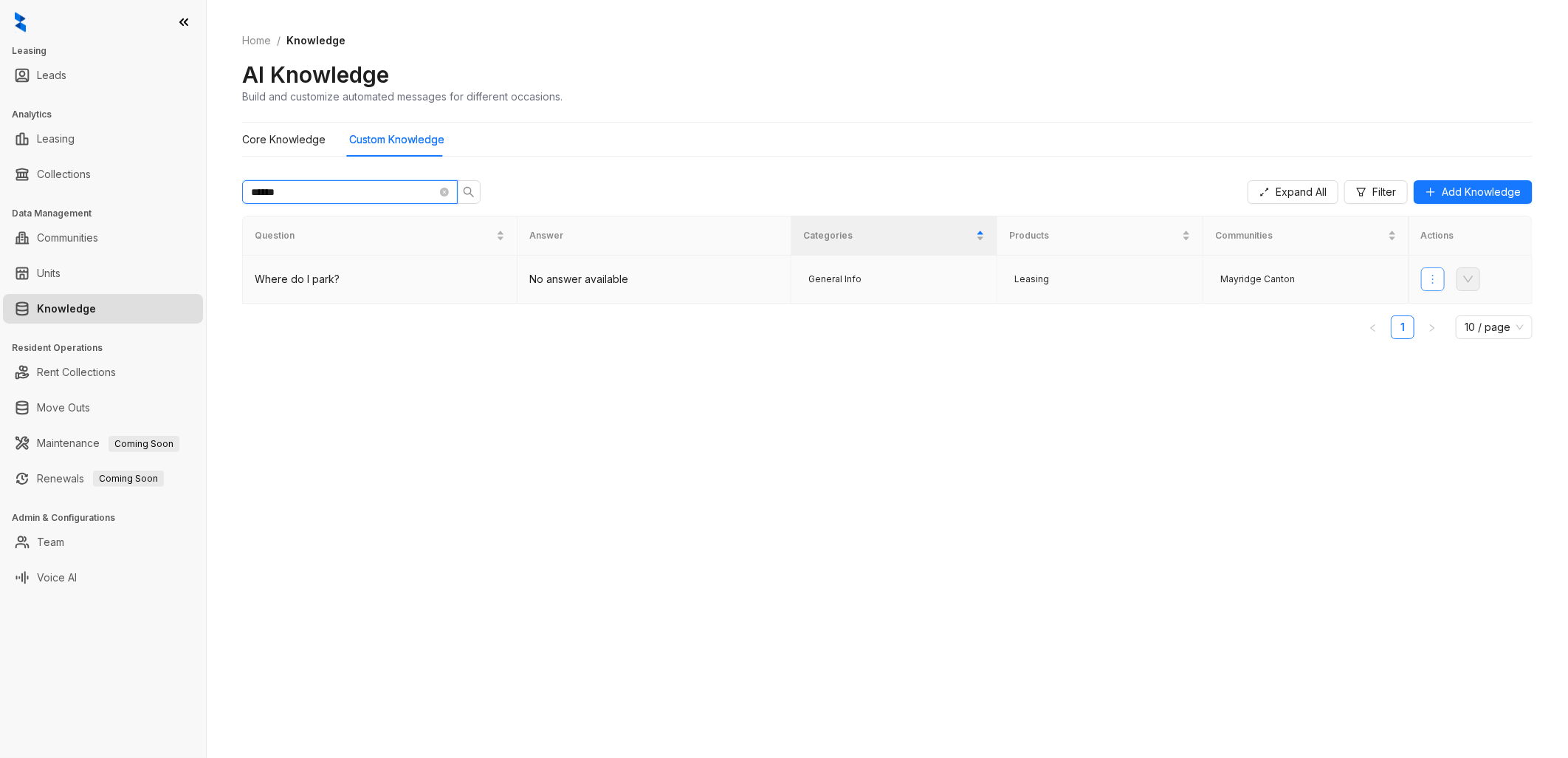
type input "*****"
click at [1427, 274] on icon "more" at bounding box center [1432, 279] width 12 height 12
click at [1457, 350] on span "Assign Communities" at bounding box center [1480, 357] width 96 height 16
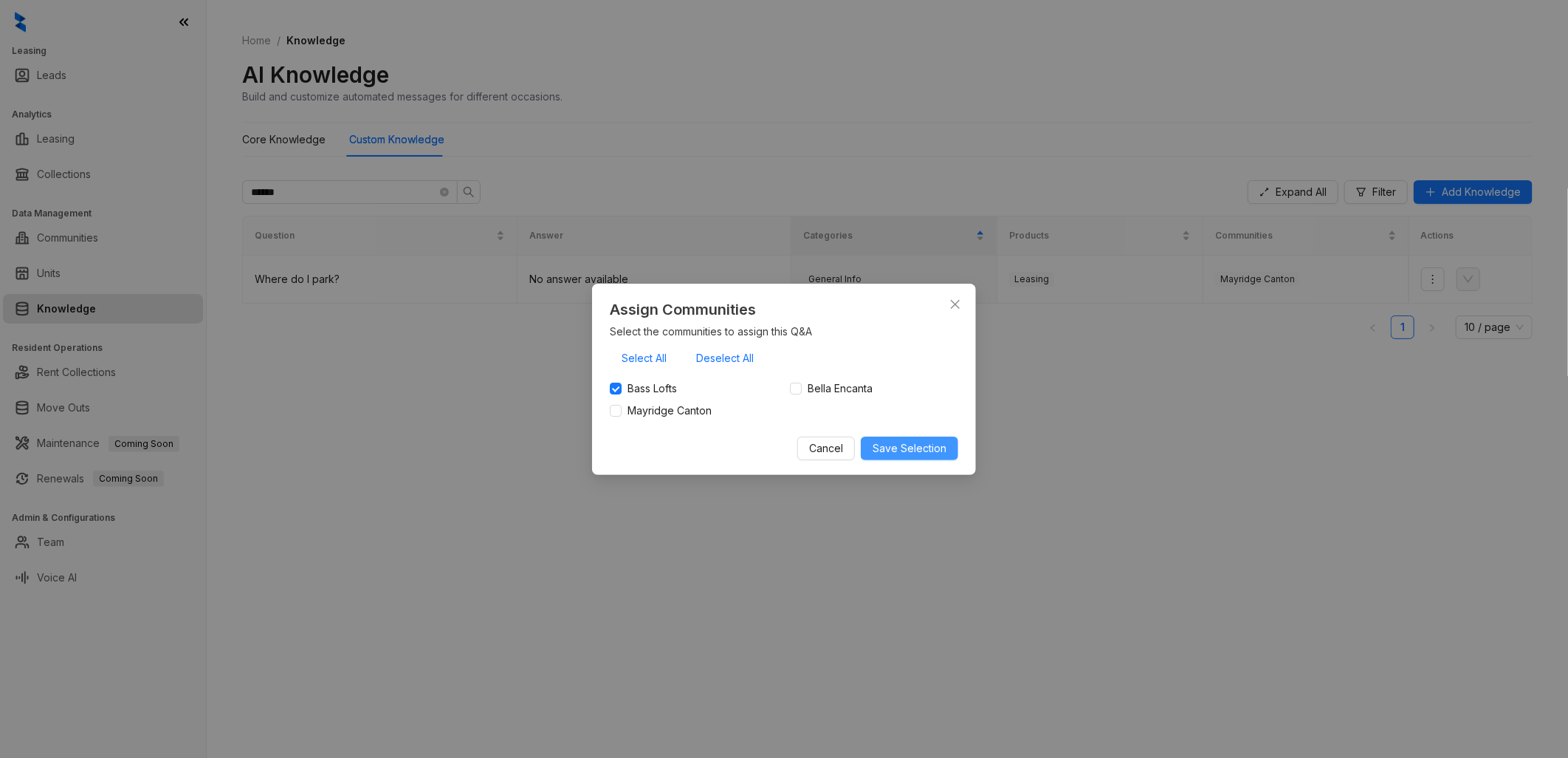
click at [889, 451] on span "Save Selection" at bounding box center [910, 448] width 74 height 16
click at [956, 299] on icon "close" at bounding box center [955, 303] width 9 height 9
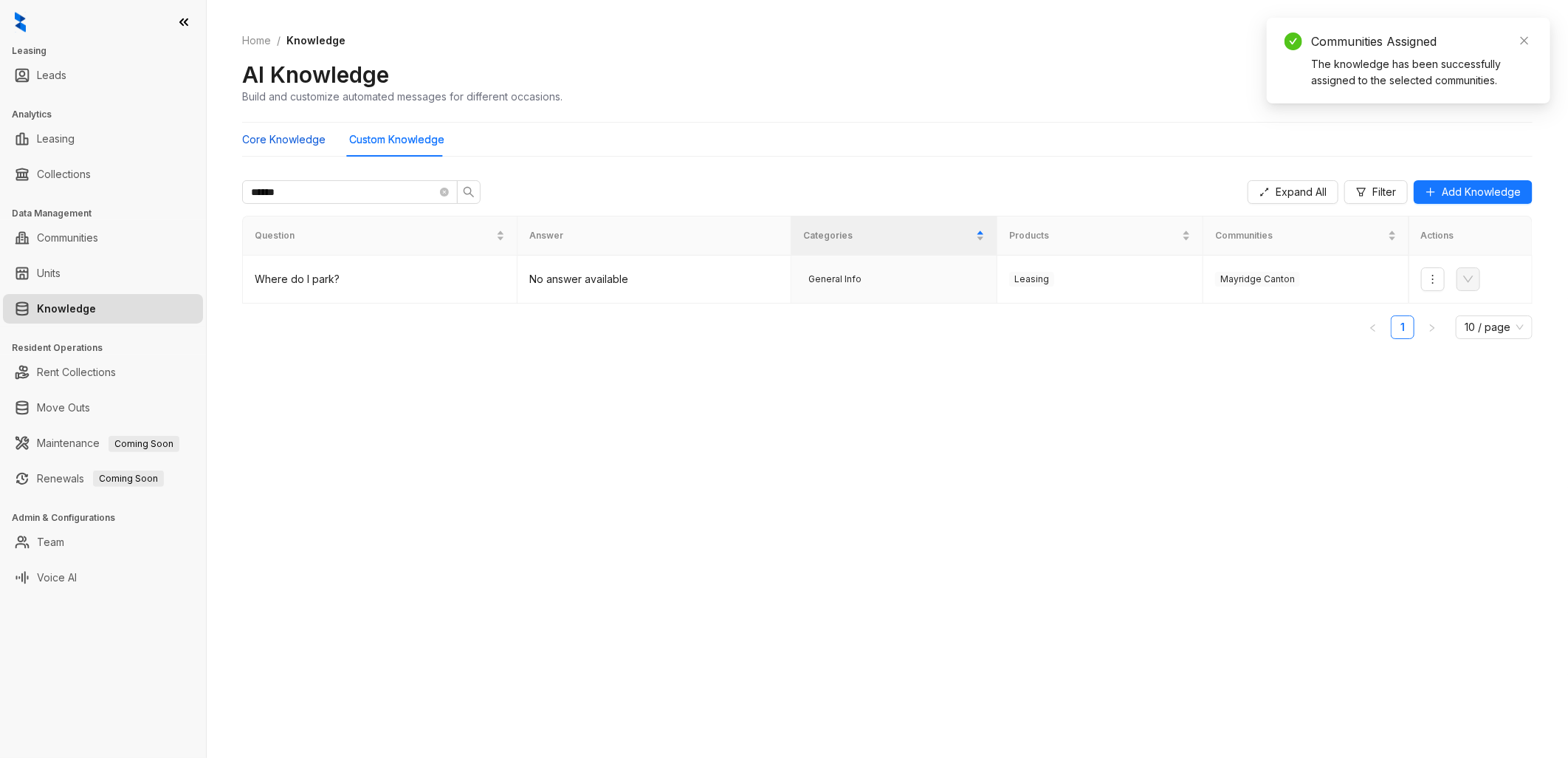
click at [302, 139] on Knowledge "Core Knowledge" at bounding box center [284, 140] width 84 height 16
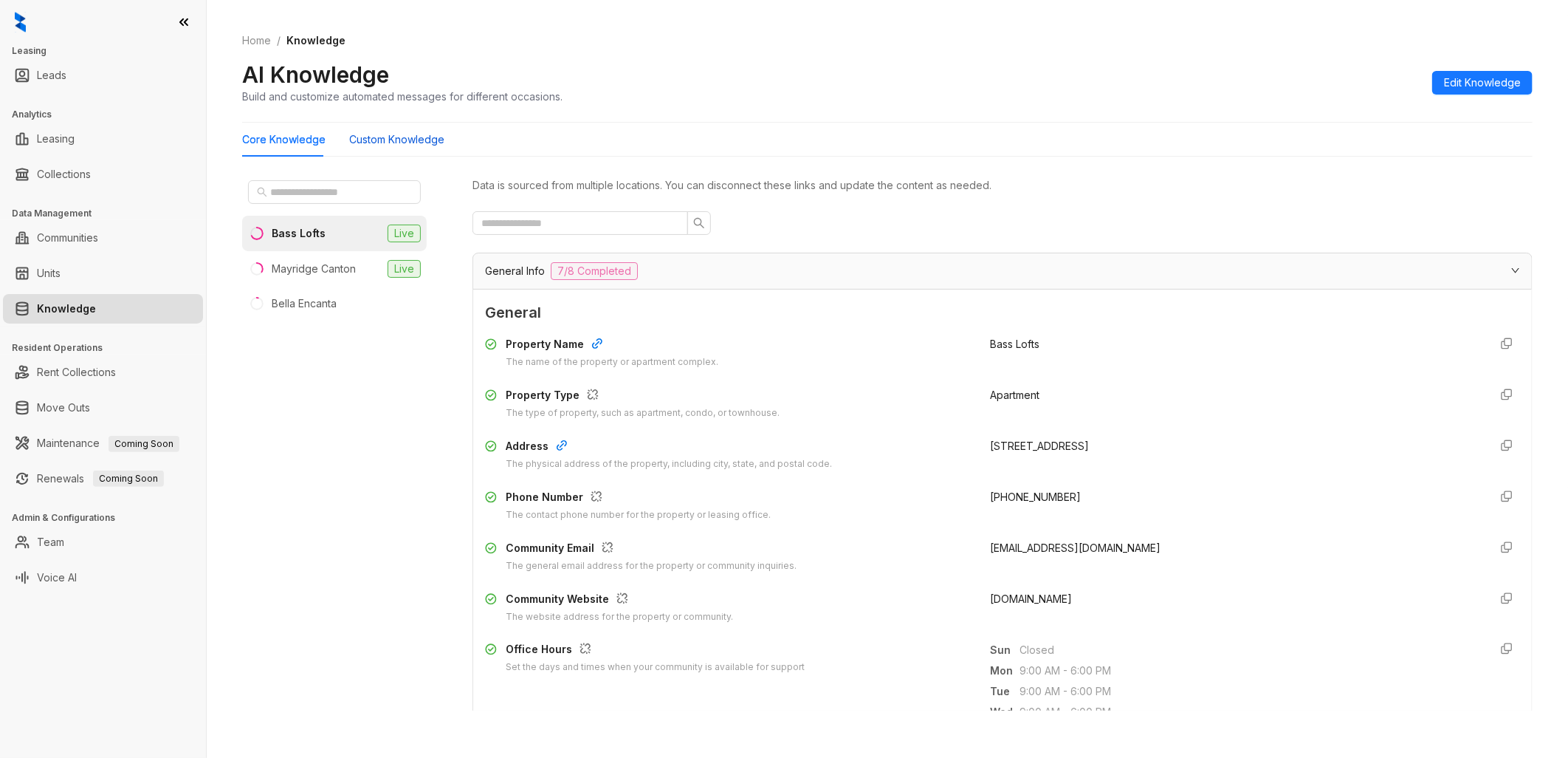
click at [384, 139] on Knowledge "Custom Knowledge" at bounding box center [397, 140] width 95 height 16
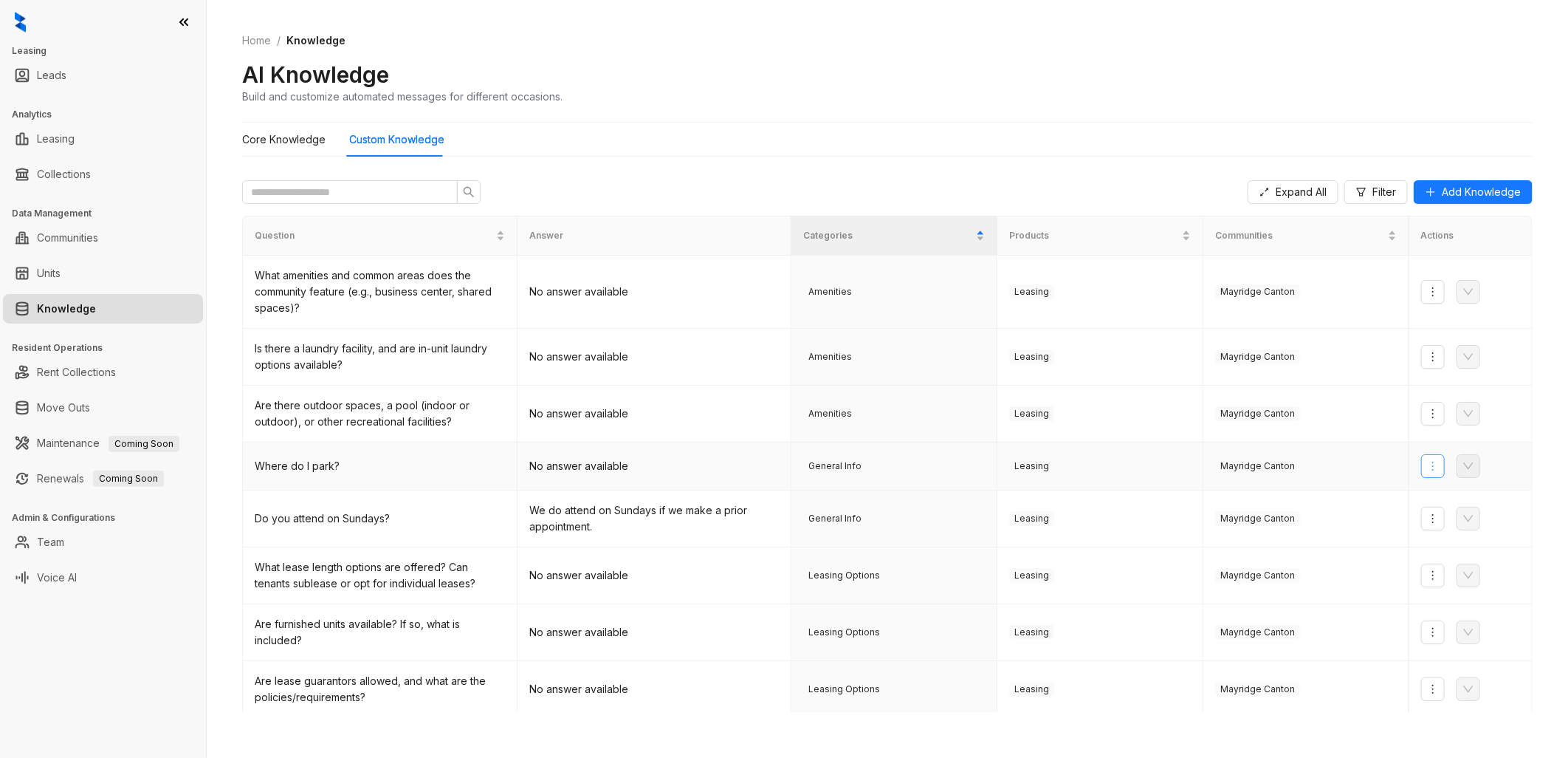
click at [1427, 464] on icon "more" at bounding box center [1432, 466] width 12 height 12
click at [1467, 542] on span "Assign Communities" at bounding box center [1469, 543] width 96 height 16
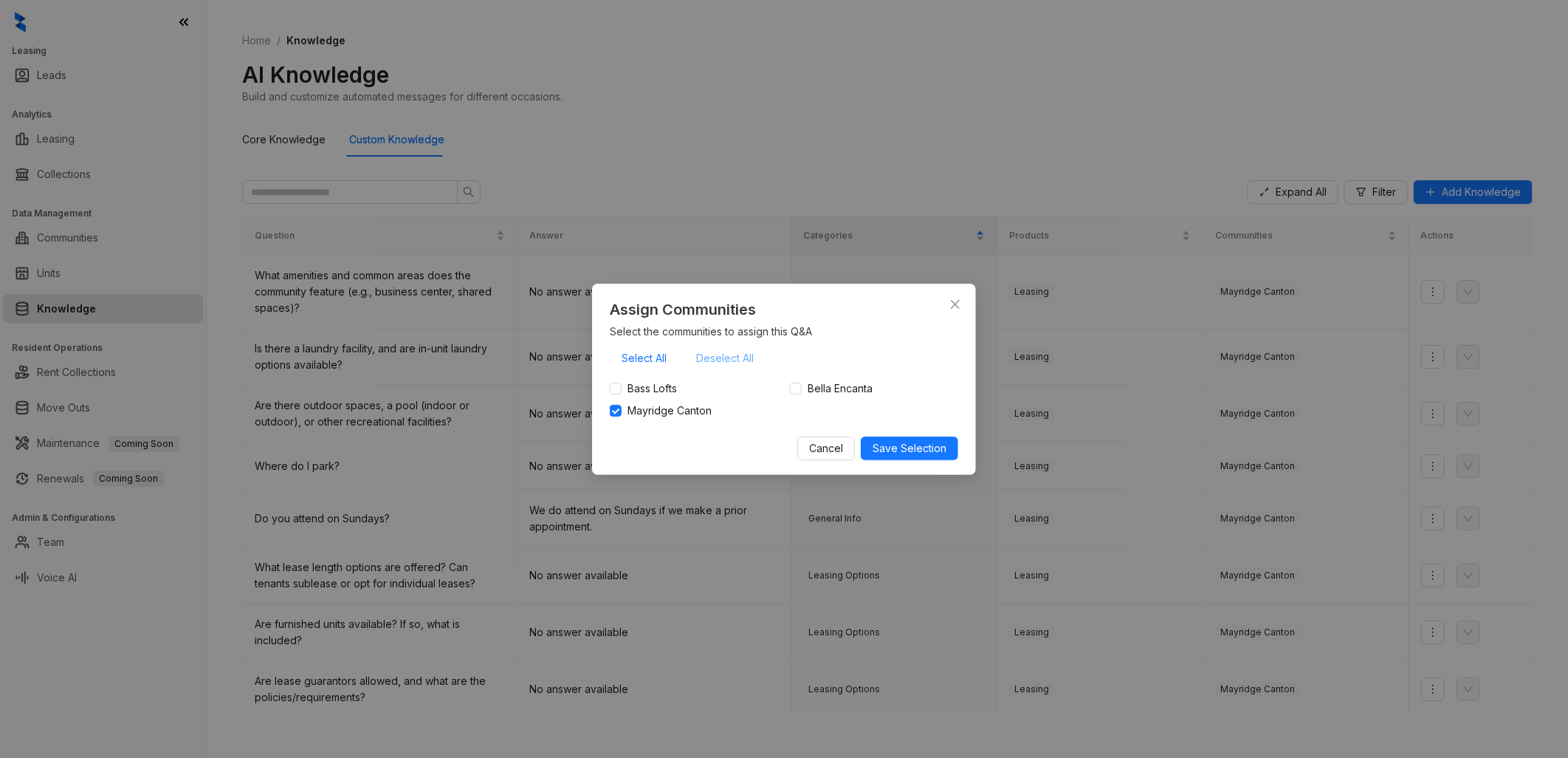
click at [712, 351] on span "Deselect All" at bounding box center [725, 358] width 58 height 16
click at [659, 381] on span "Bass Lofts" at bounding box center [652, 389] width 62 height 16
click at [887, 441] on button "Save Selection" at bounding box center [909, 448] width 98 height 24
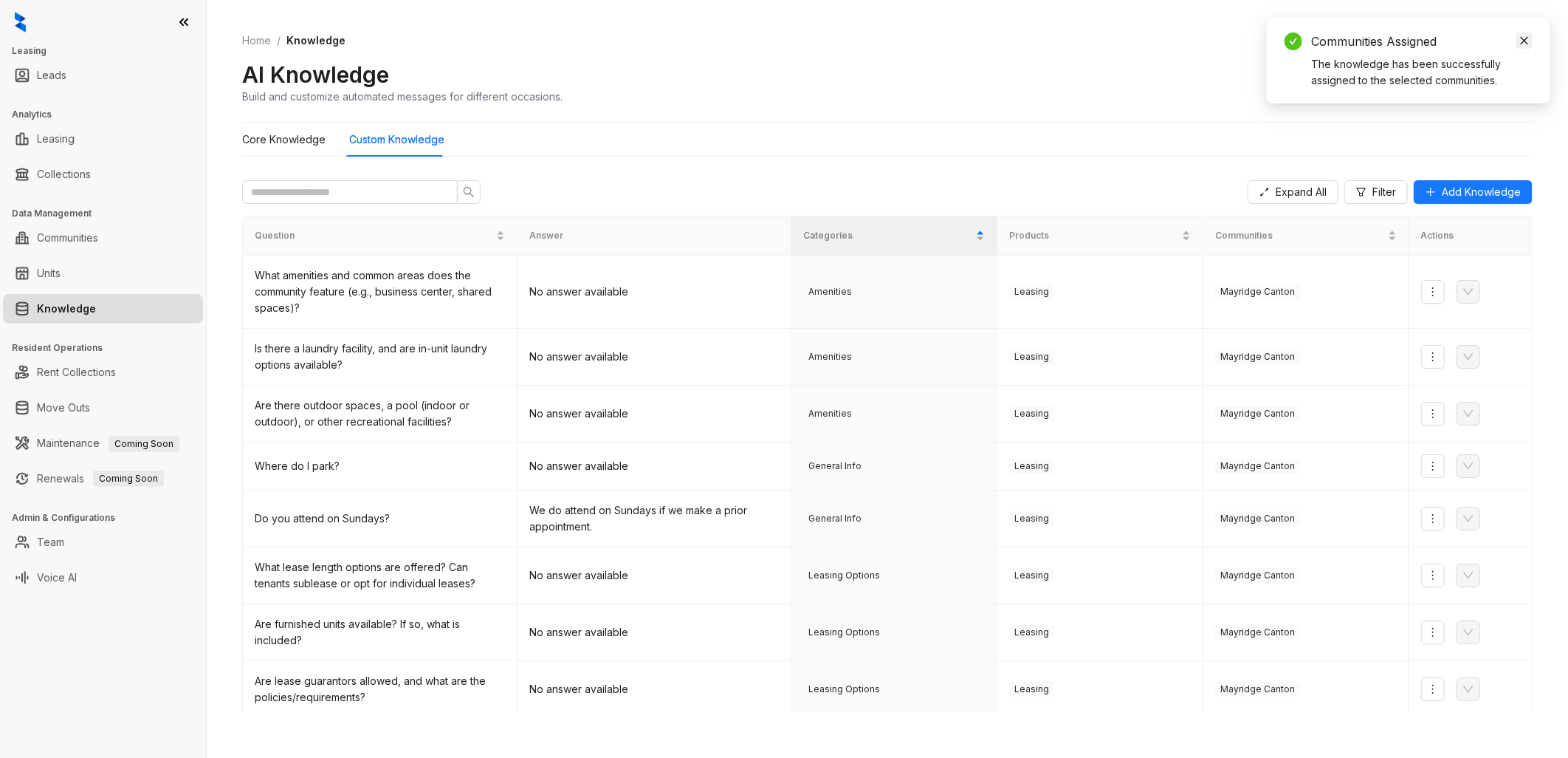
click at [1526, 39] on icon "close" at bounding box center [1524, 41] width 8 height 8
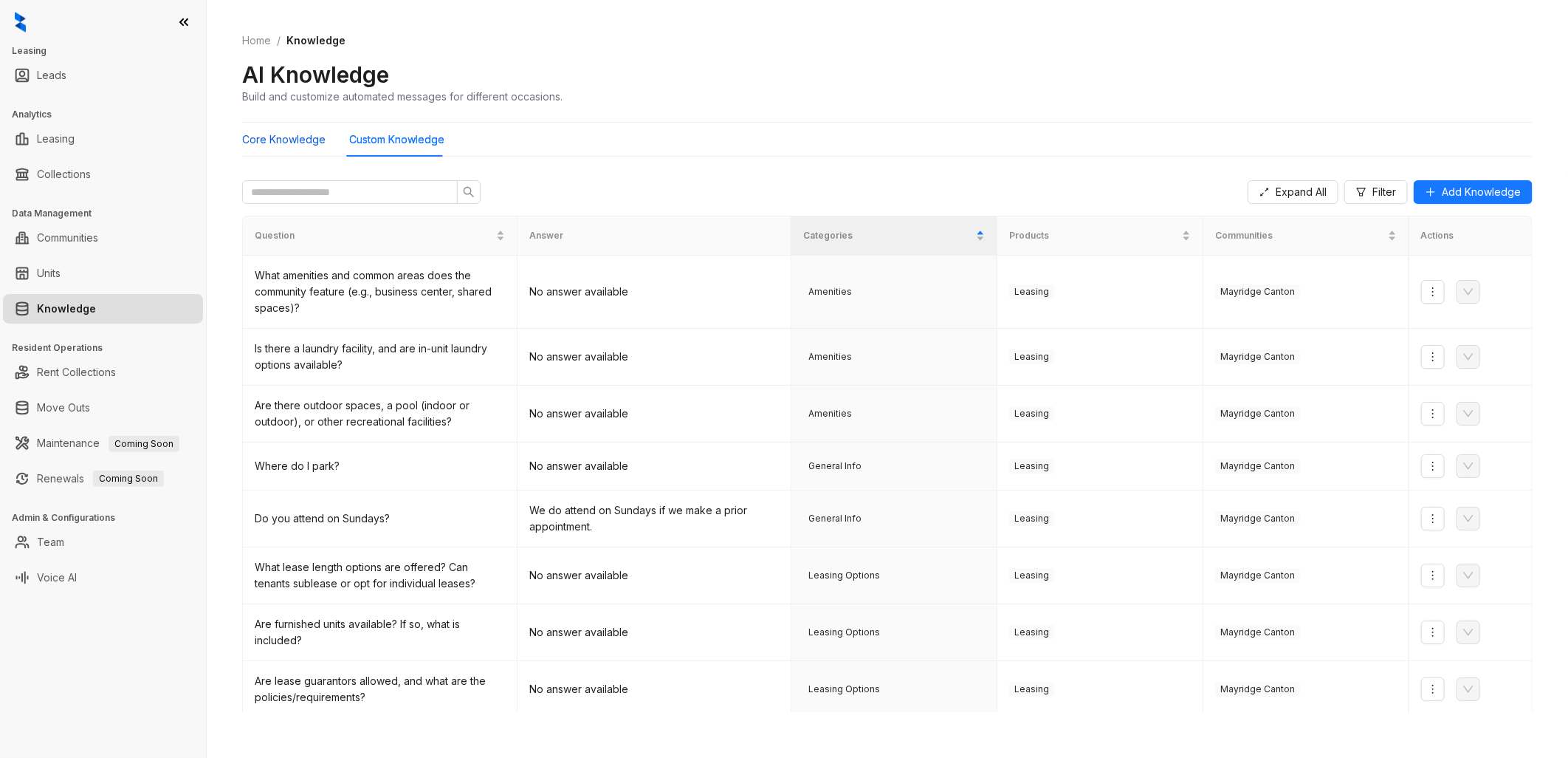
click at [298, 146] on Knowledge "Core Knowledge" at bounding box center [284, 140] width 84 height 16
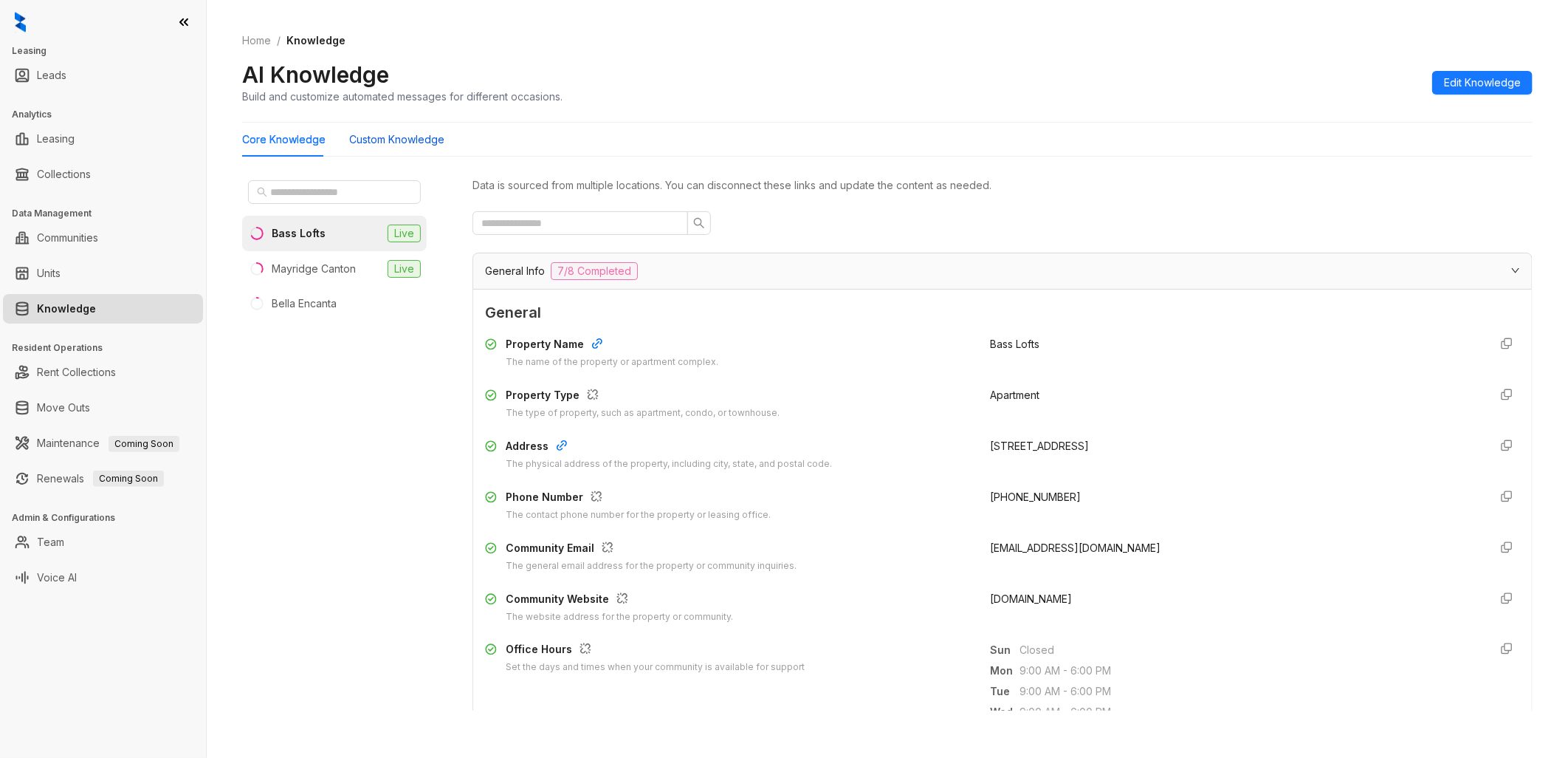
click at [367, 141] on Knowledge "Custom Knowledge" at bounding box center [397, 140] width 95 height 16
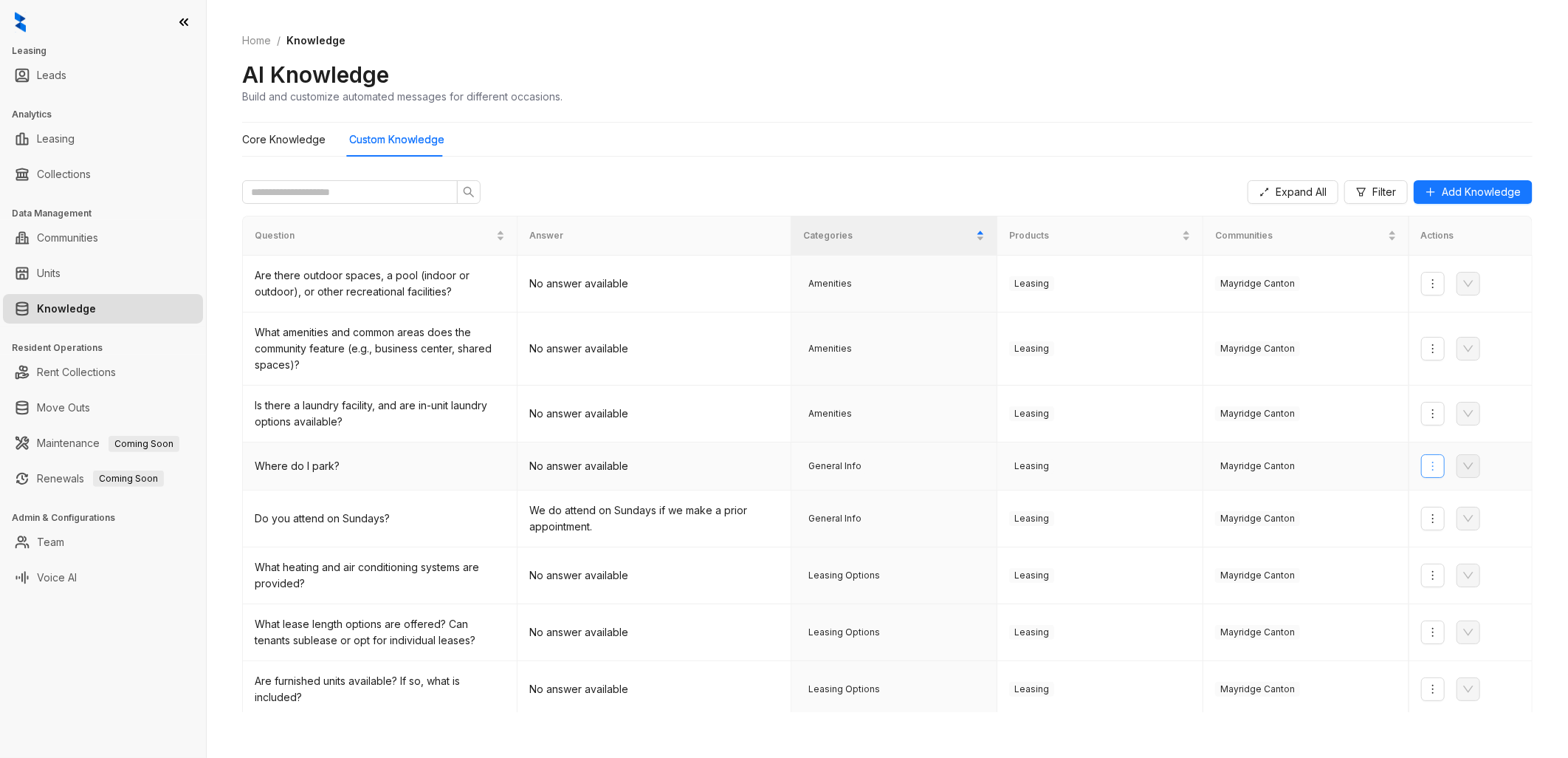
click at [1421, 455] on button "button" at bounding box center [1432, 465] width 24 height 24
click at [1440, 535] on span "Assign Communities" at bounding box center [1469, 543] width 96 height 16
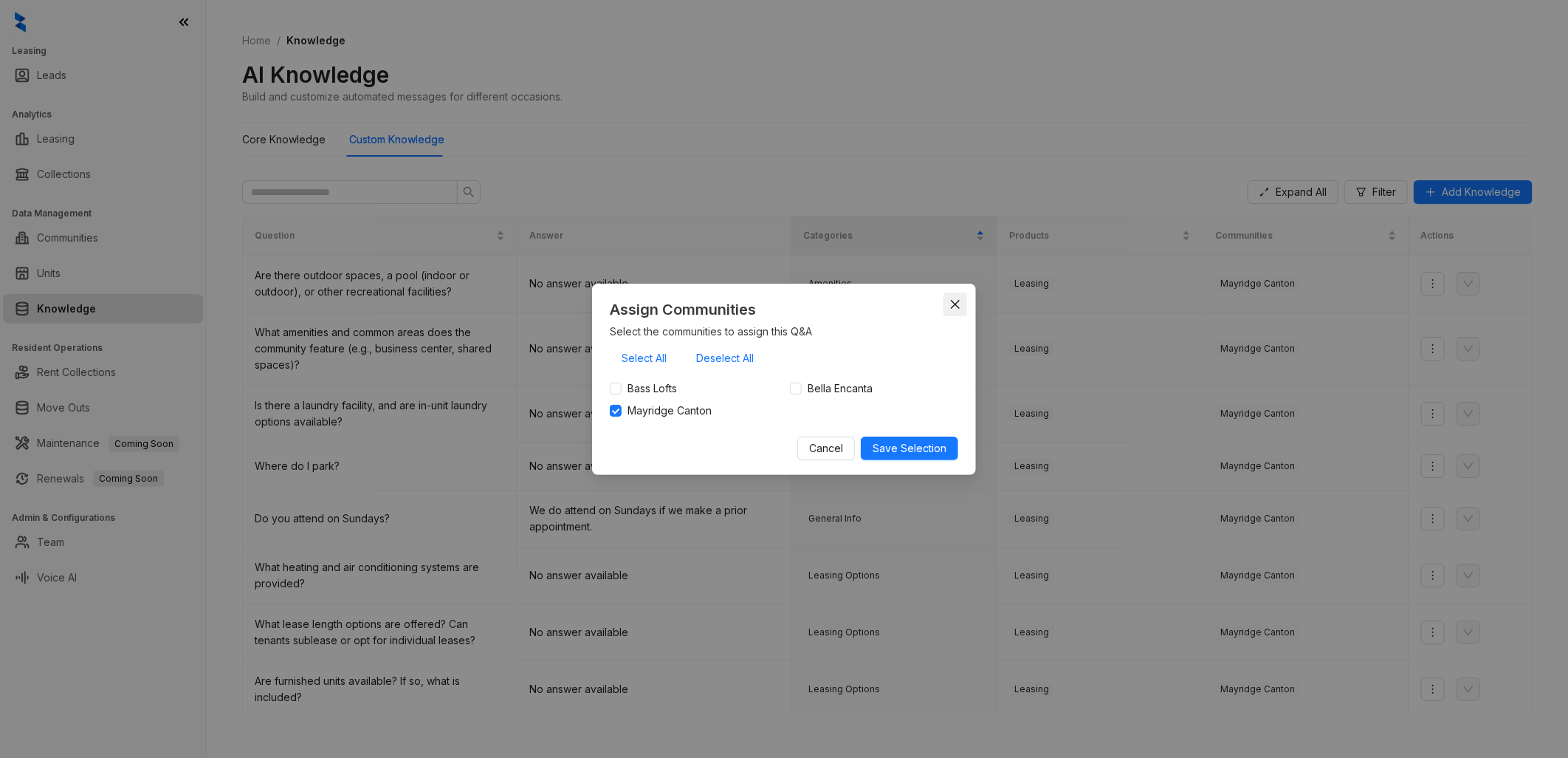
click at [953, 299] on icon "close" at bounding box center [955, 304] width 12 height 12
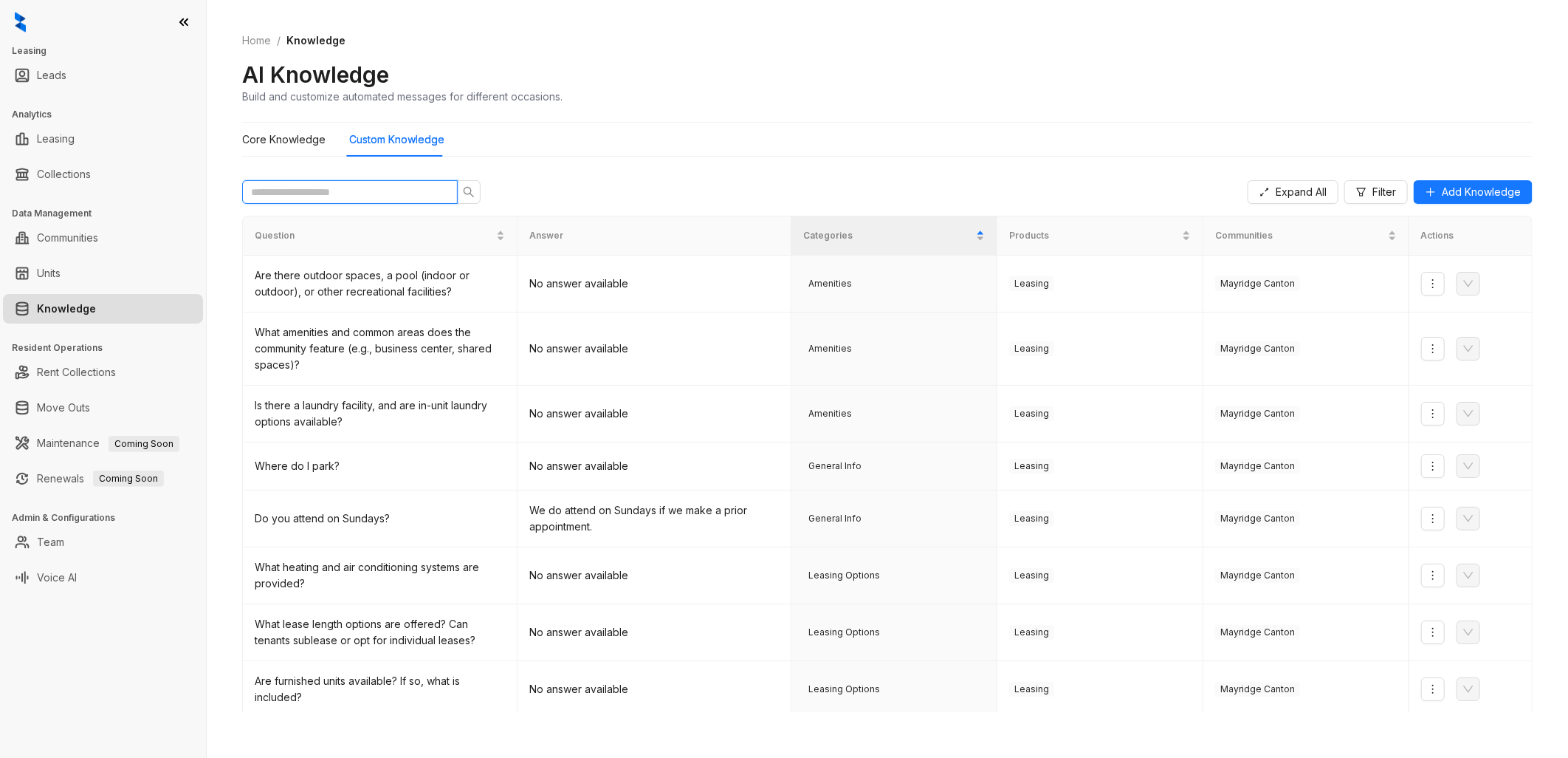
click at [403, 196] on input "text" at bounding box center [344, 192] width 186 height 16
click at [1441, 184] on span "Add Knowledge" at bounding box center [1481, 192] width 79 height 16
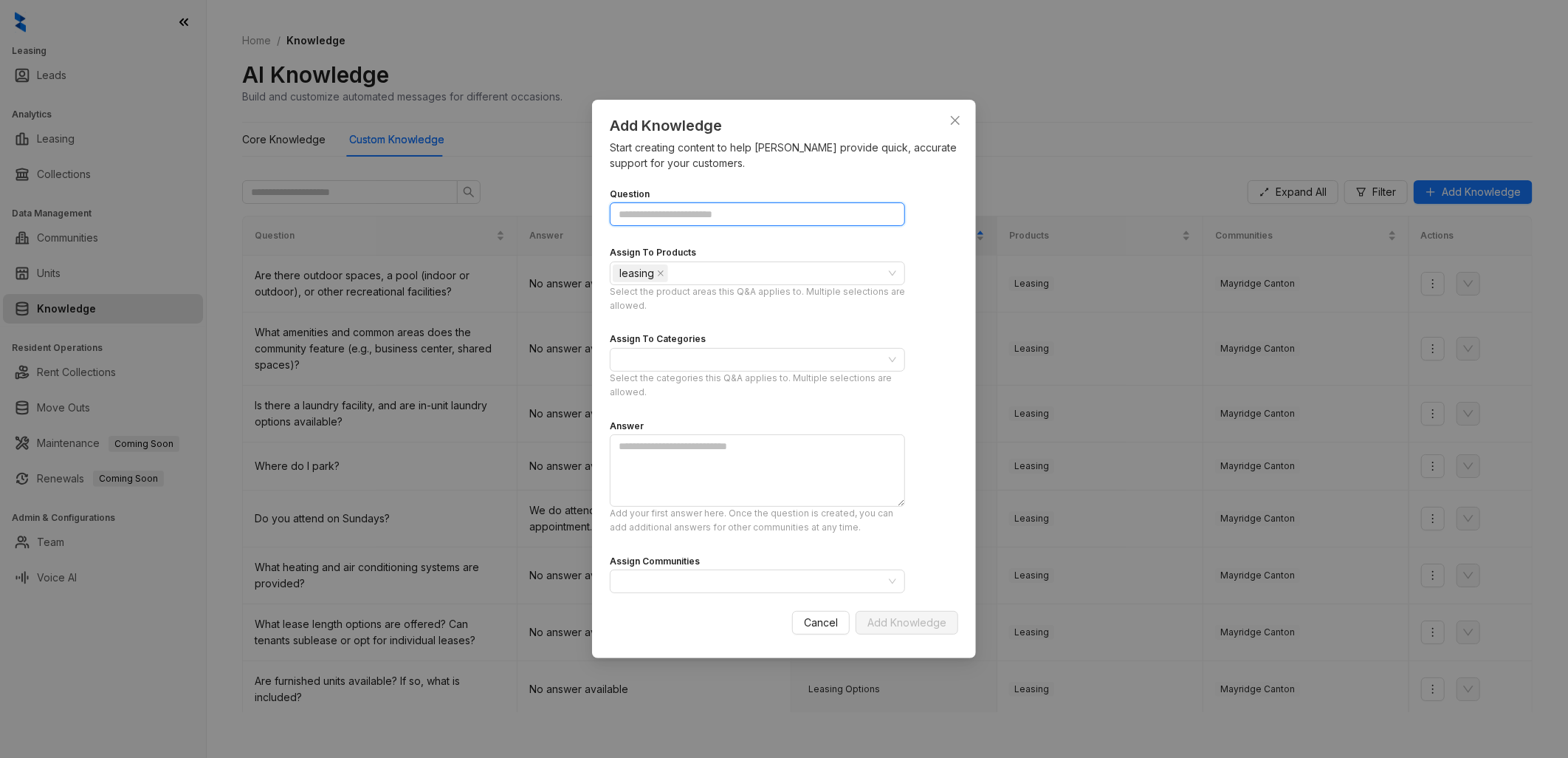
click at [680, 210] on input "Question" at bounding box center [757, 214] width 295 height 24
type input "**********"
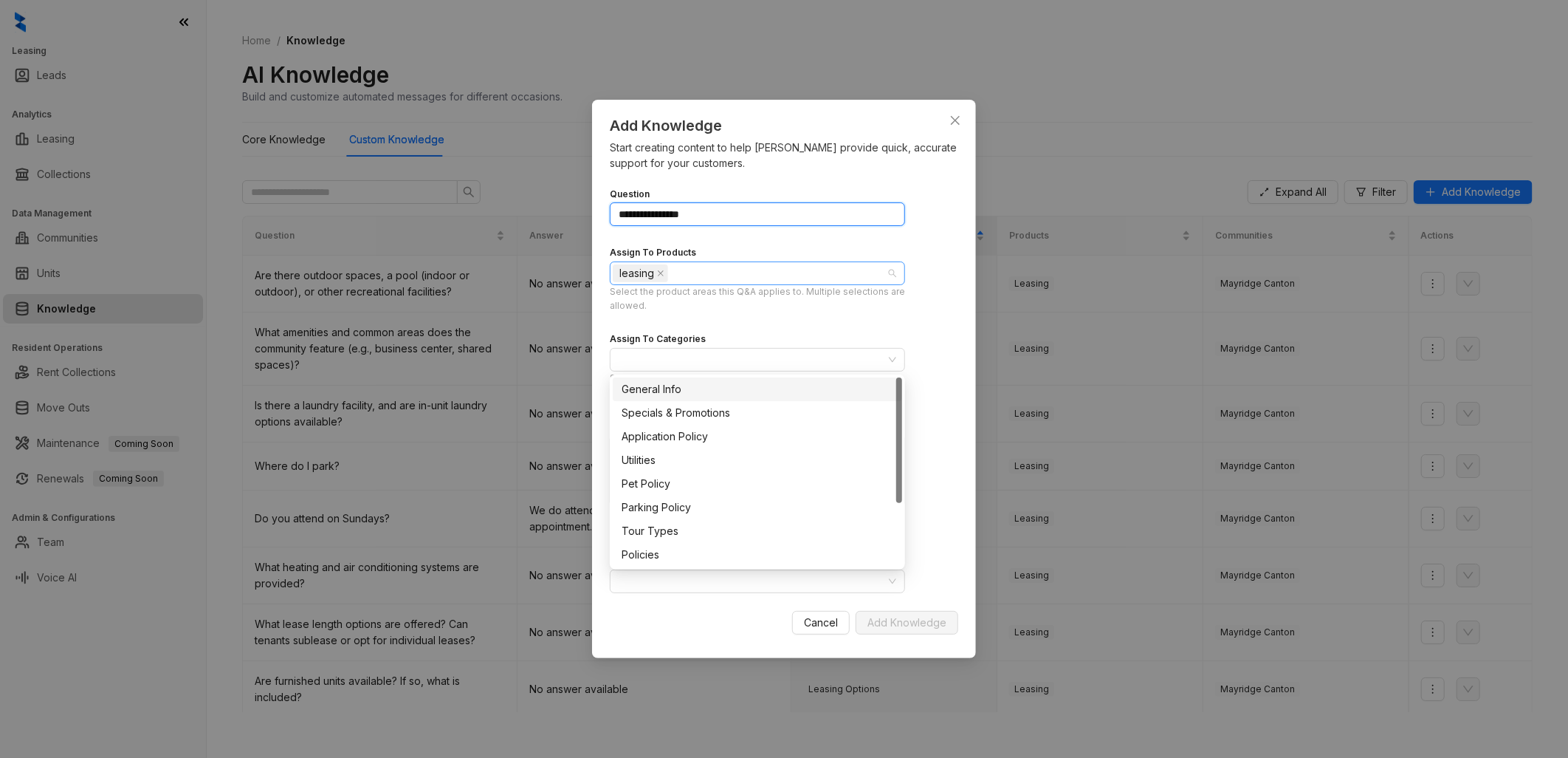
click at [712, 266] on div "leasing" at bounding box center [749, 273] width 274 height 21
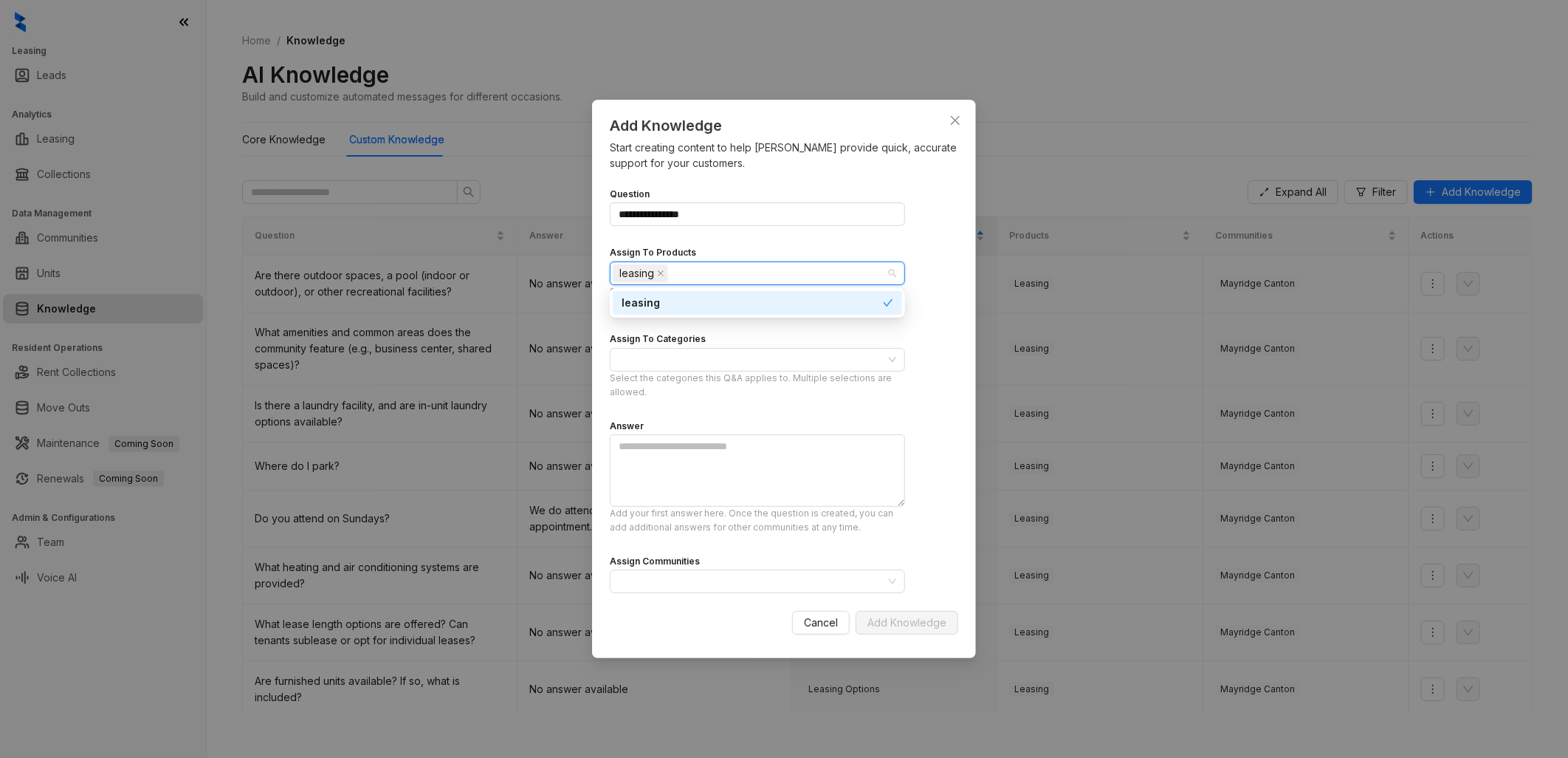
type input "*"
click at [745, 238] on form "**********" at bounding box center [757, 397] width 295 height 425
click at [740, 265] on div at bounding box center [749, 273] width 274 height 21
type input "*"
type input "**"
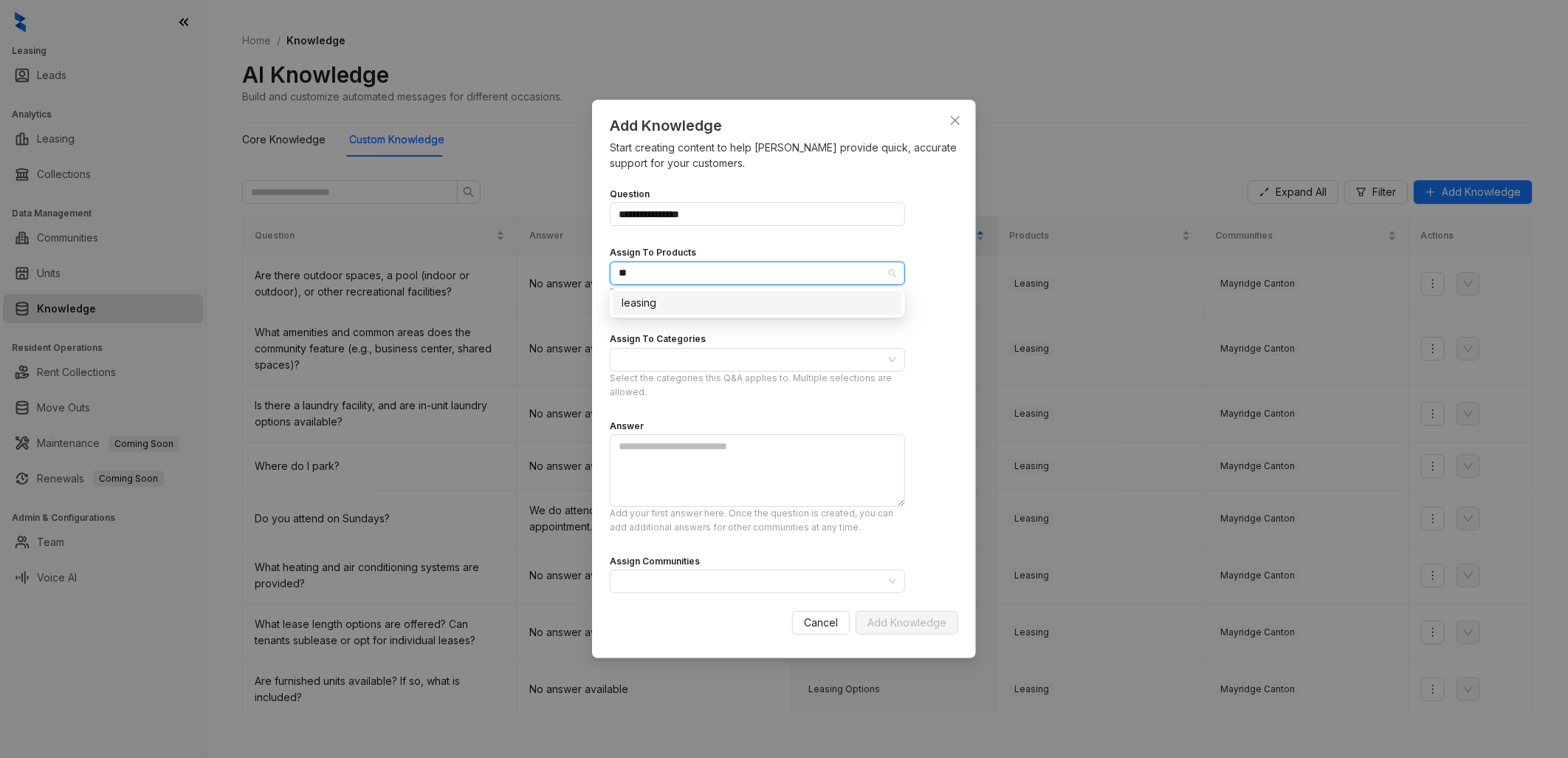
click at [653, 304] on div "leasing" at bounding box center [757, 303] width 272 height 16
click at [698, 269] on div "leasing" at bounding box center [749, 273] width 274 height 21
type input "*"
click at [772, 245] on div "Assign To Products" at bounding box center [757, 252] width 295 height 17
click at [697, 353] on div at bounding box center [749, 359] width 274 height 21
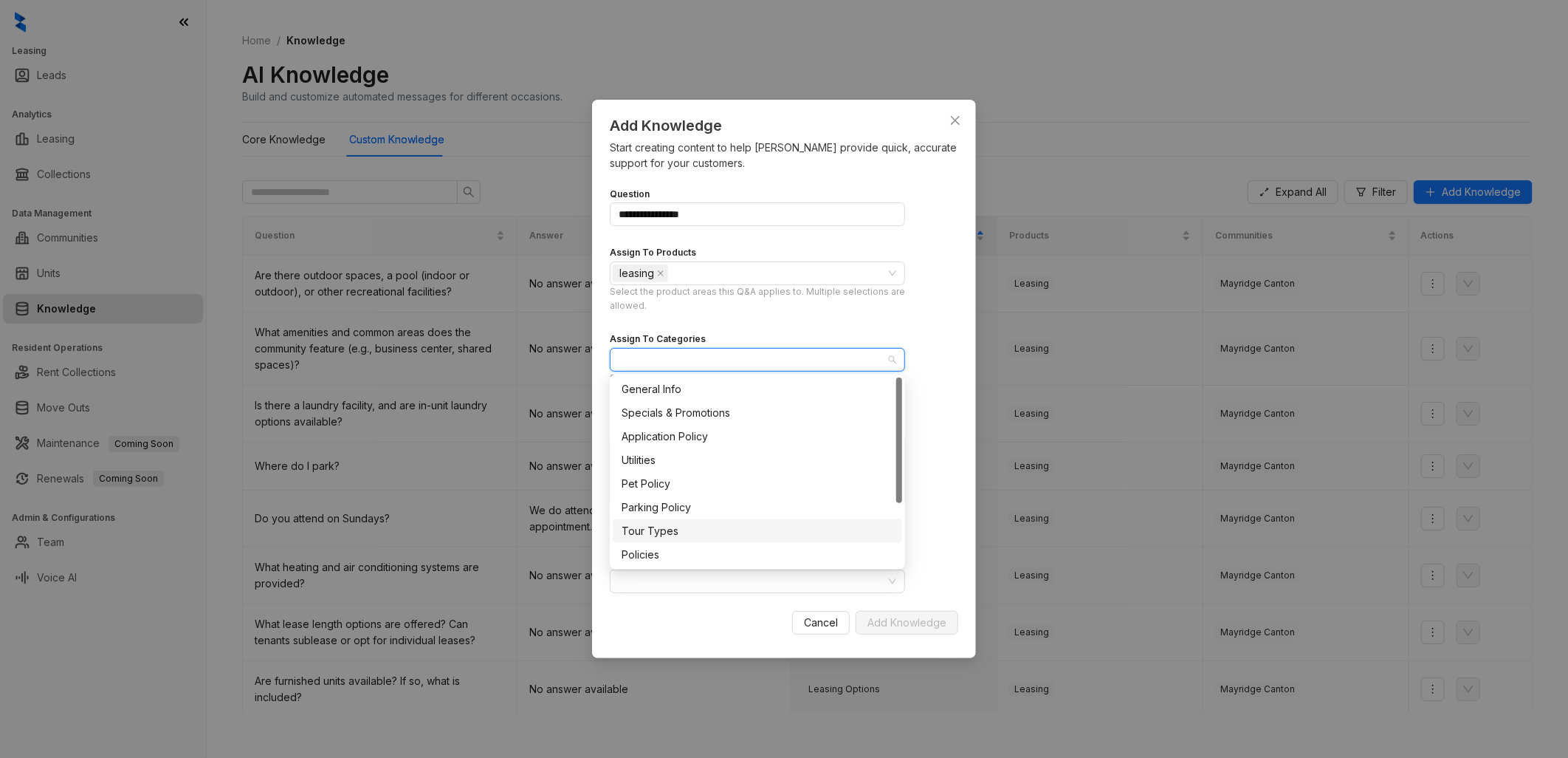
click at [683, 527] on div "Tour Types" at bounding box center [757, 531] width 272 height 16
click at [687, 386] on div "General Info" at bounding box center [757, 389] width 272 height 16
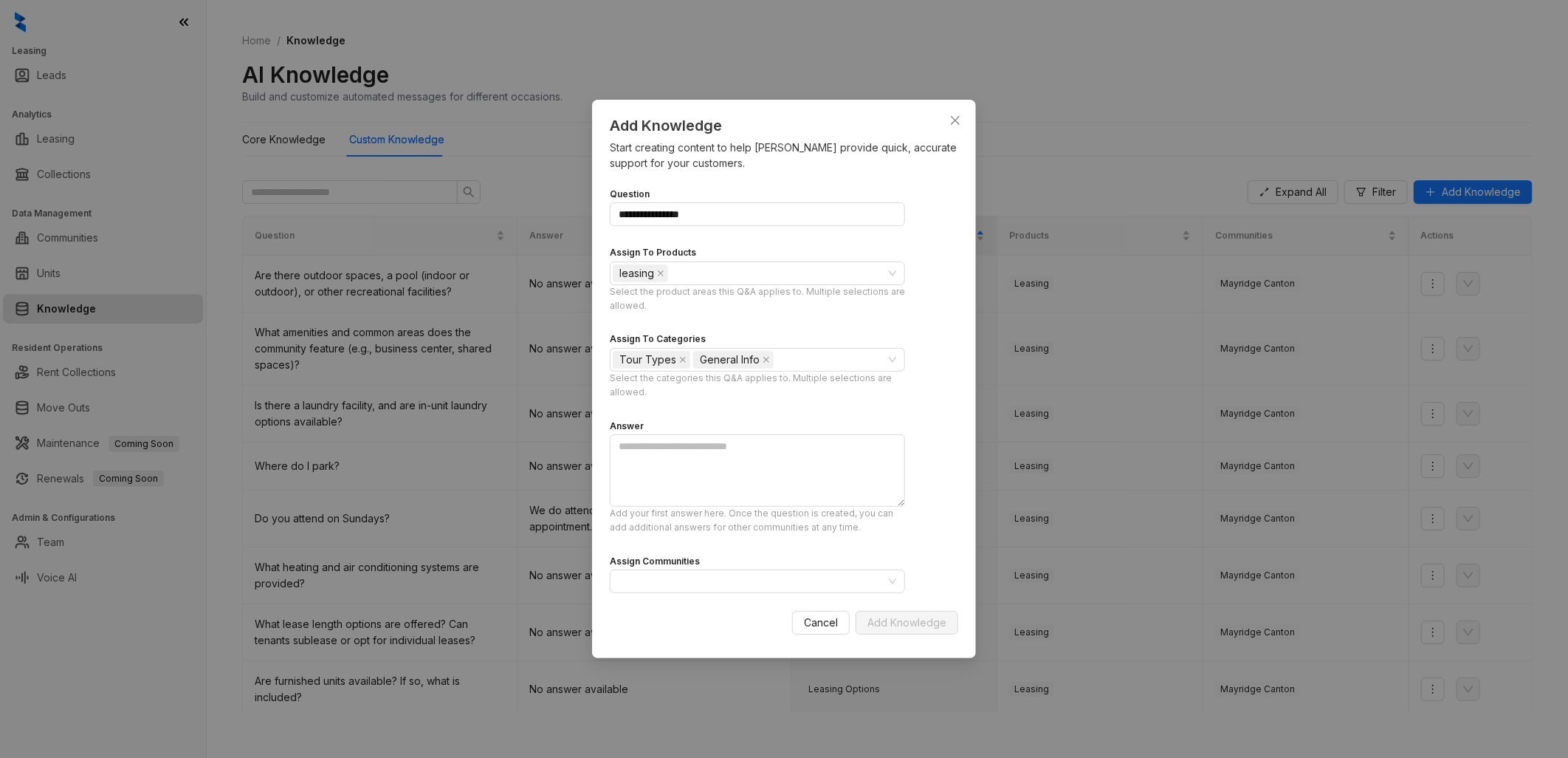
click at [875, 326] on form "**********" at bounding box center [757, 397] width 295 height 425
click at [695, 447] on textarea at bounding box center [757, 470] width 295 height 72
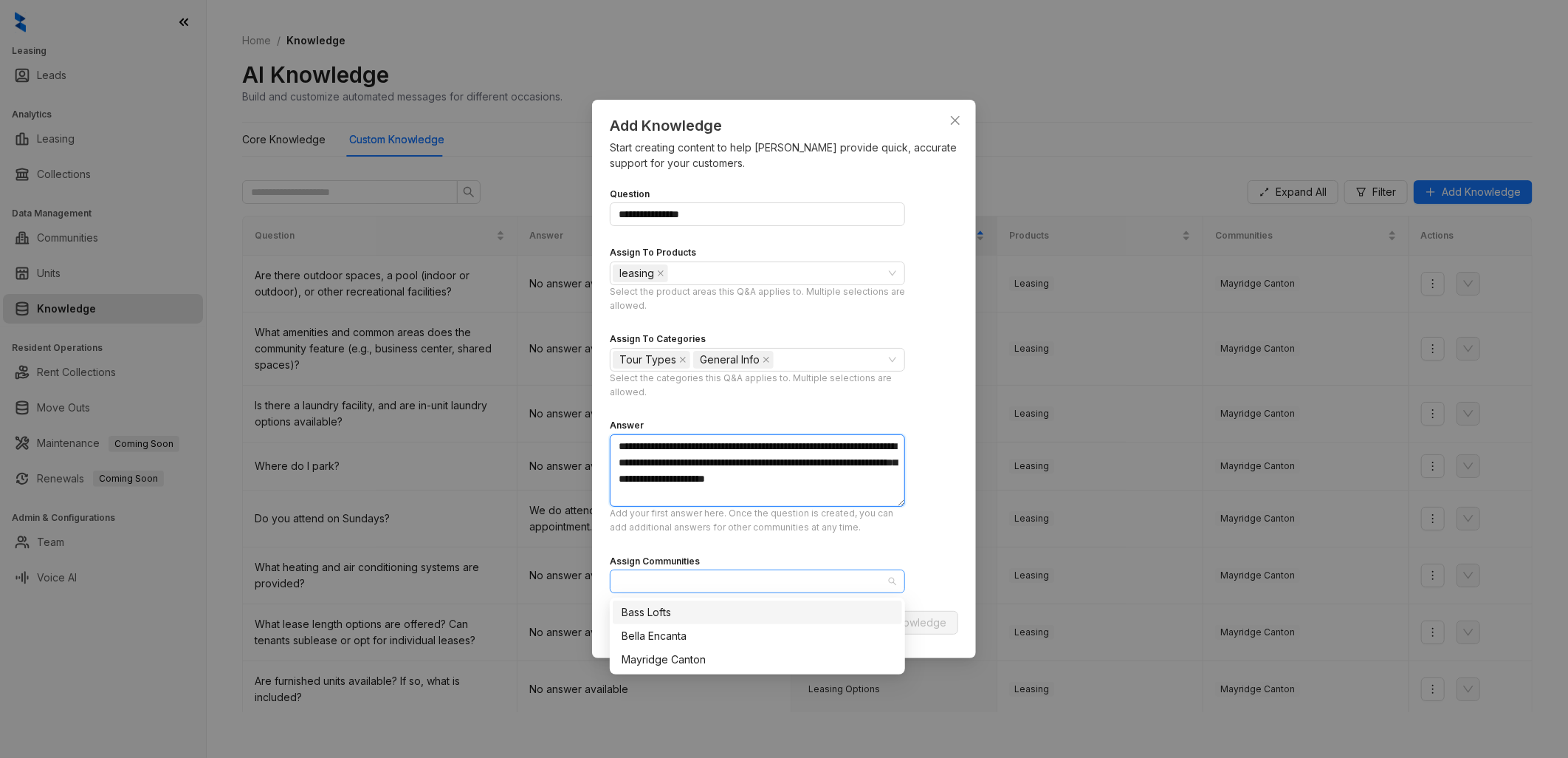
click at [695, 591] on div at bounding box center [749, 580] width 274 height 21
type textarea "**********"
click at [672, 604] on div "Bass Lofts" at bounding box center [757, 612] width 272 height 16
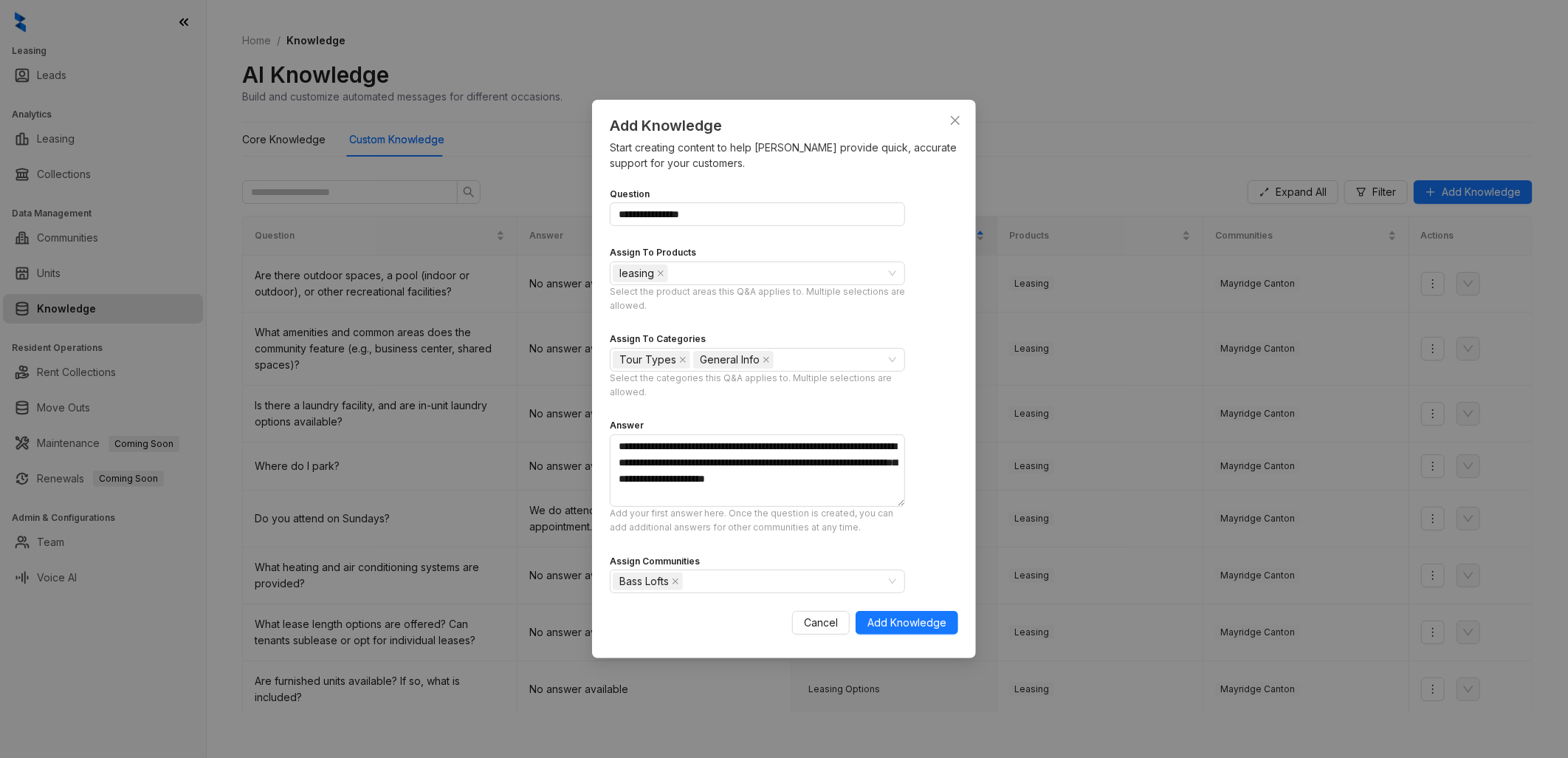
click at [945, 564] on div "**********" at bounding box center [784, 410] width 348 height 467
click at [925, 616] on span "Add Knowledge" at bounding box center [906, 622] width 79 height 16
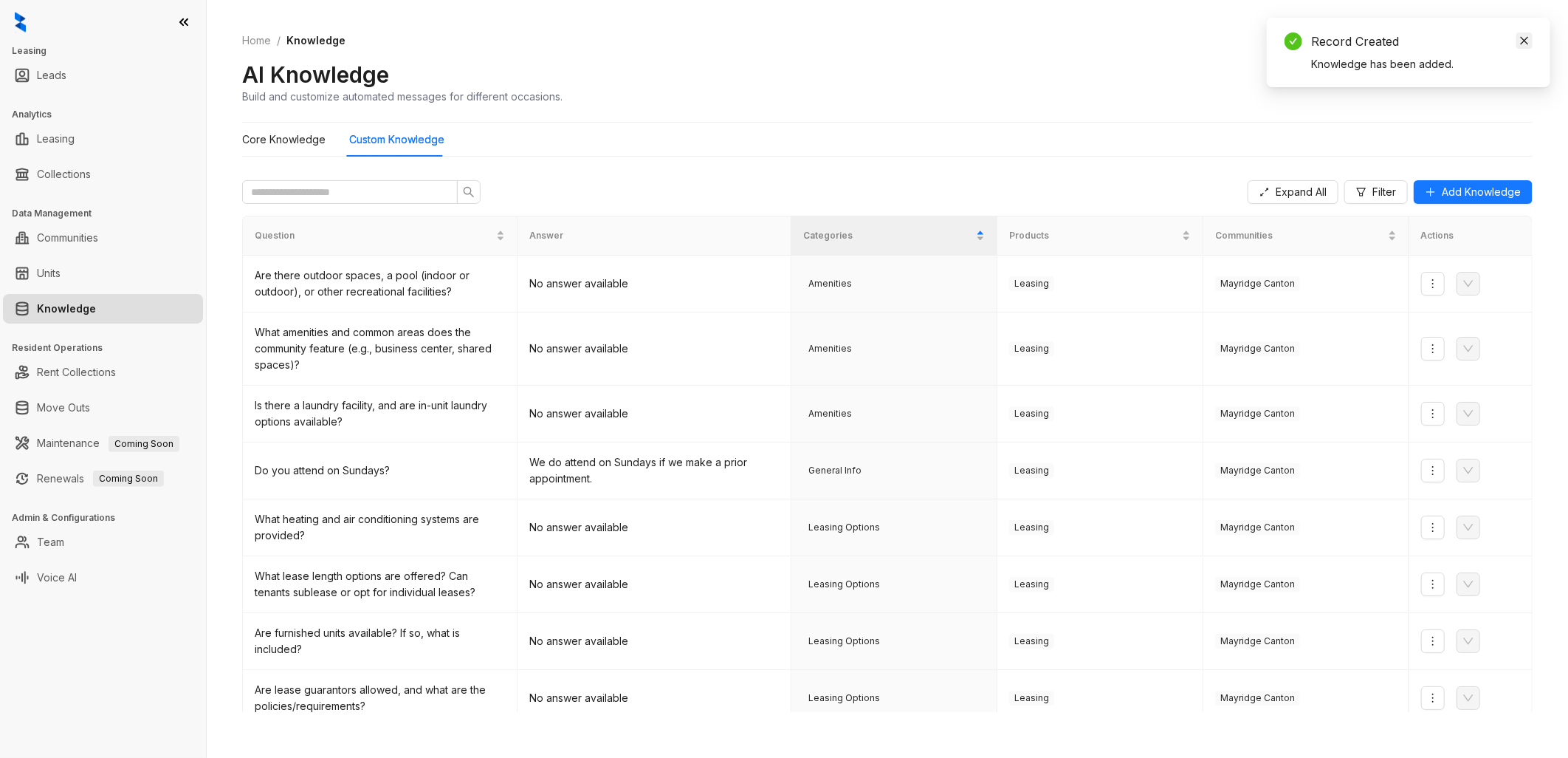
click at [1525, 41] on icon "close" at bounding box center [1524, 41] width 8 height 8
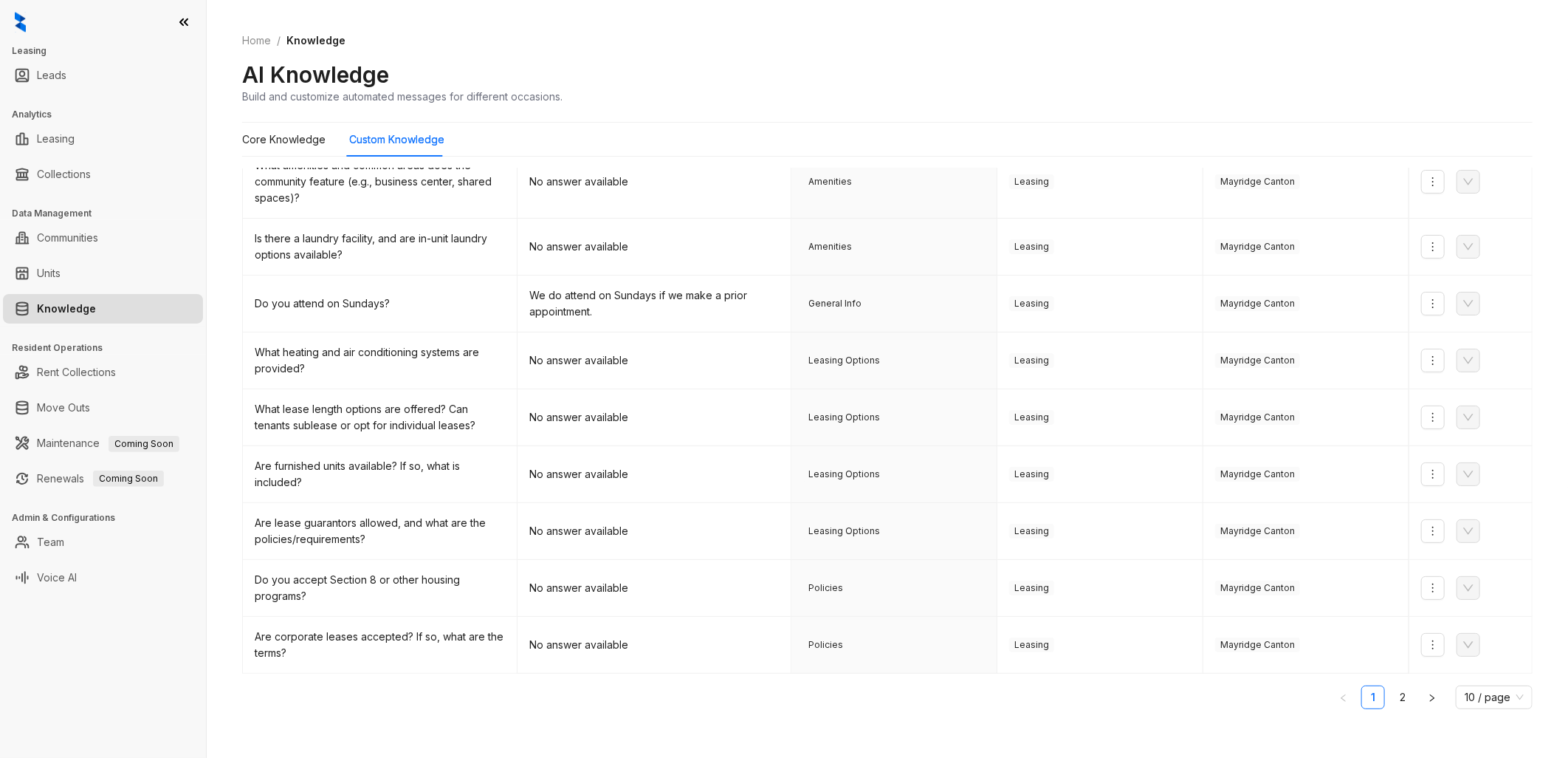
scroll to position [176, 0]
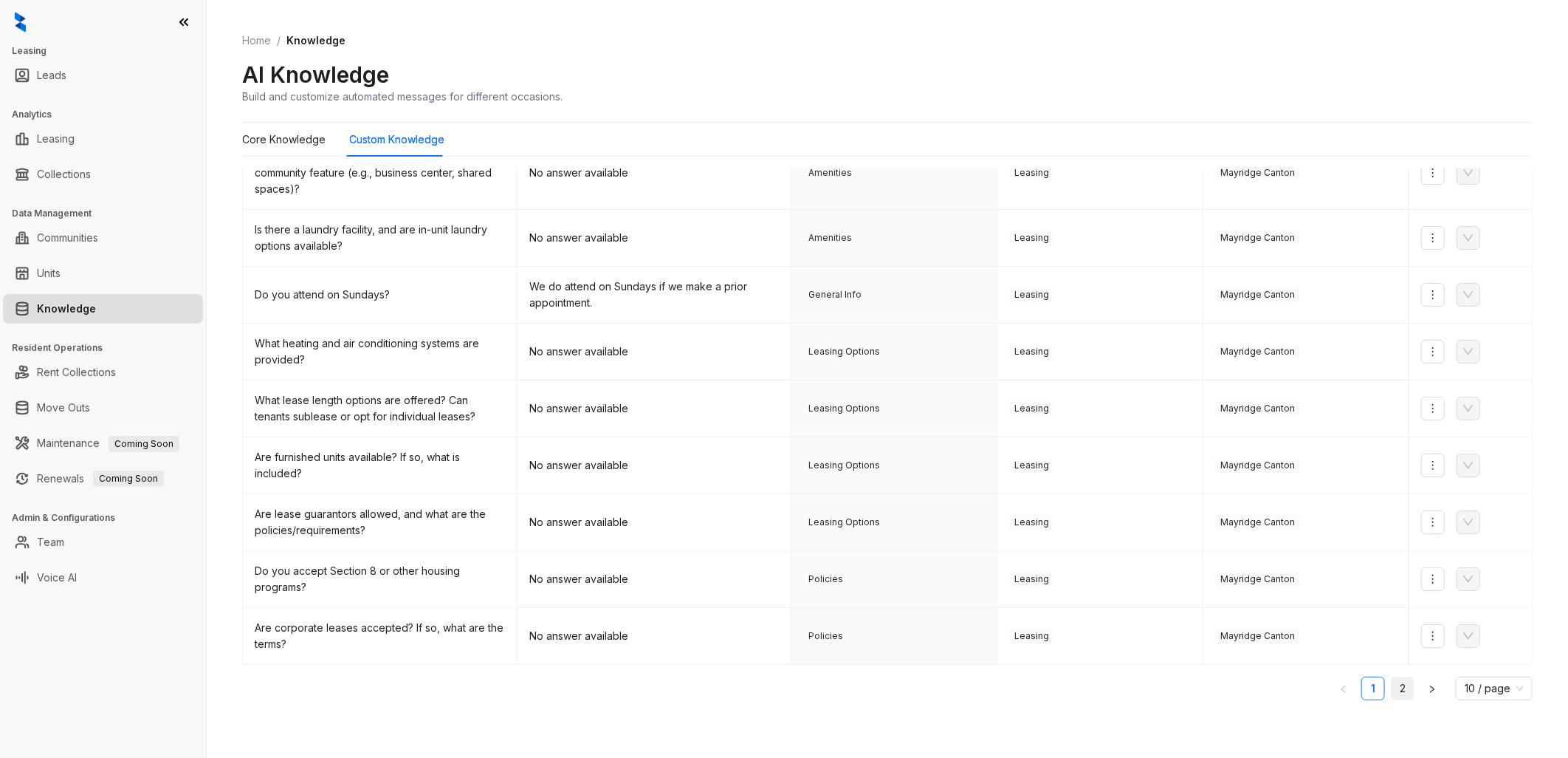
click at [1391, 684] on link "2" at bounding box center [1402, 688] width 22 height 22
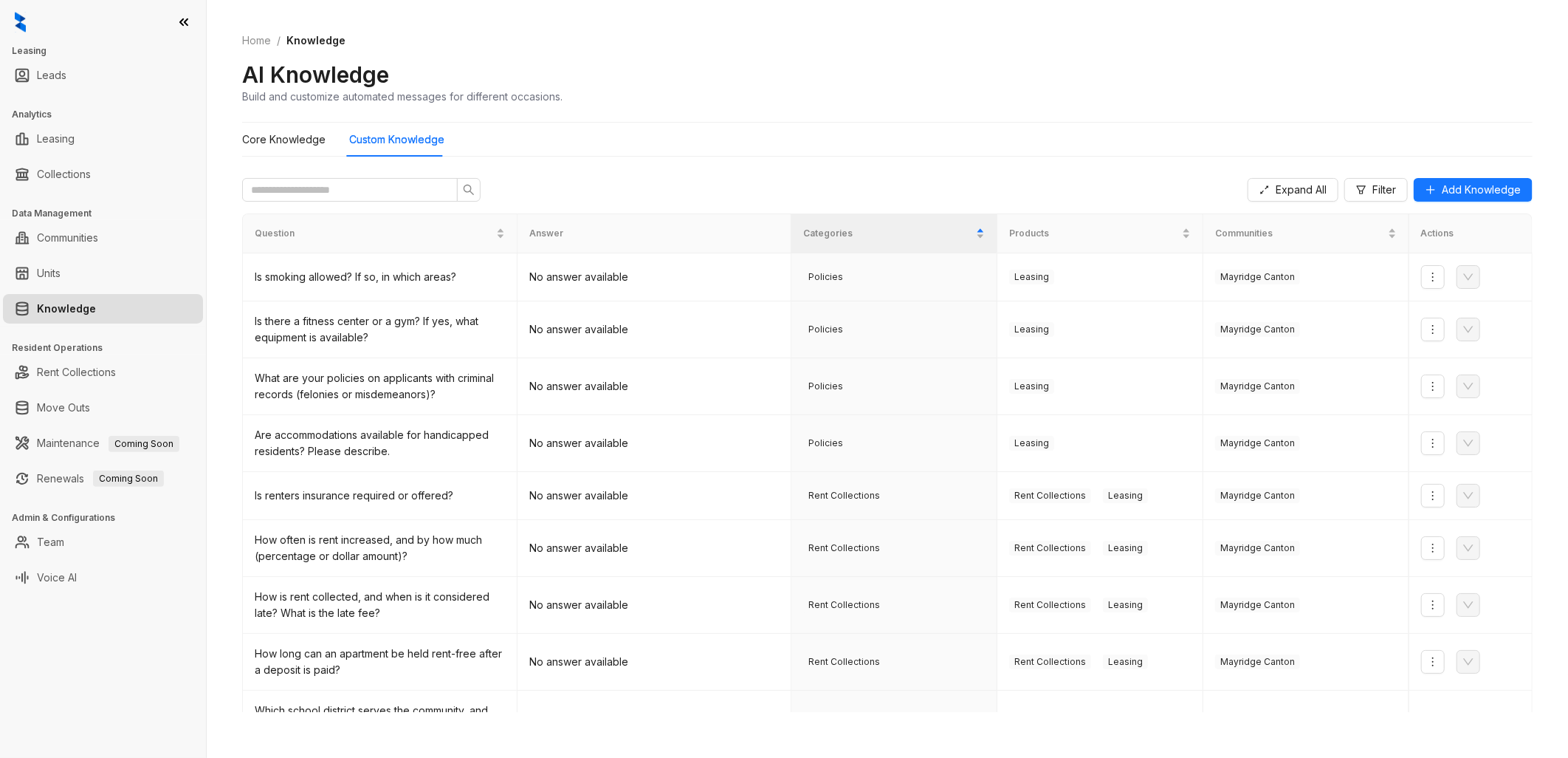
scroll to position [0, 0]
click at [276, 146] on Knowledge "Core Knowledge" at bounding box center [284, 140] width 84 height 16
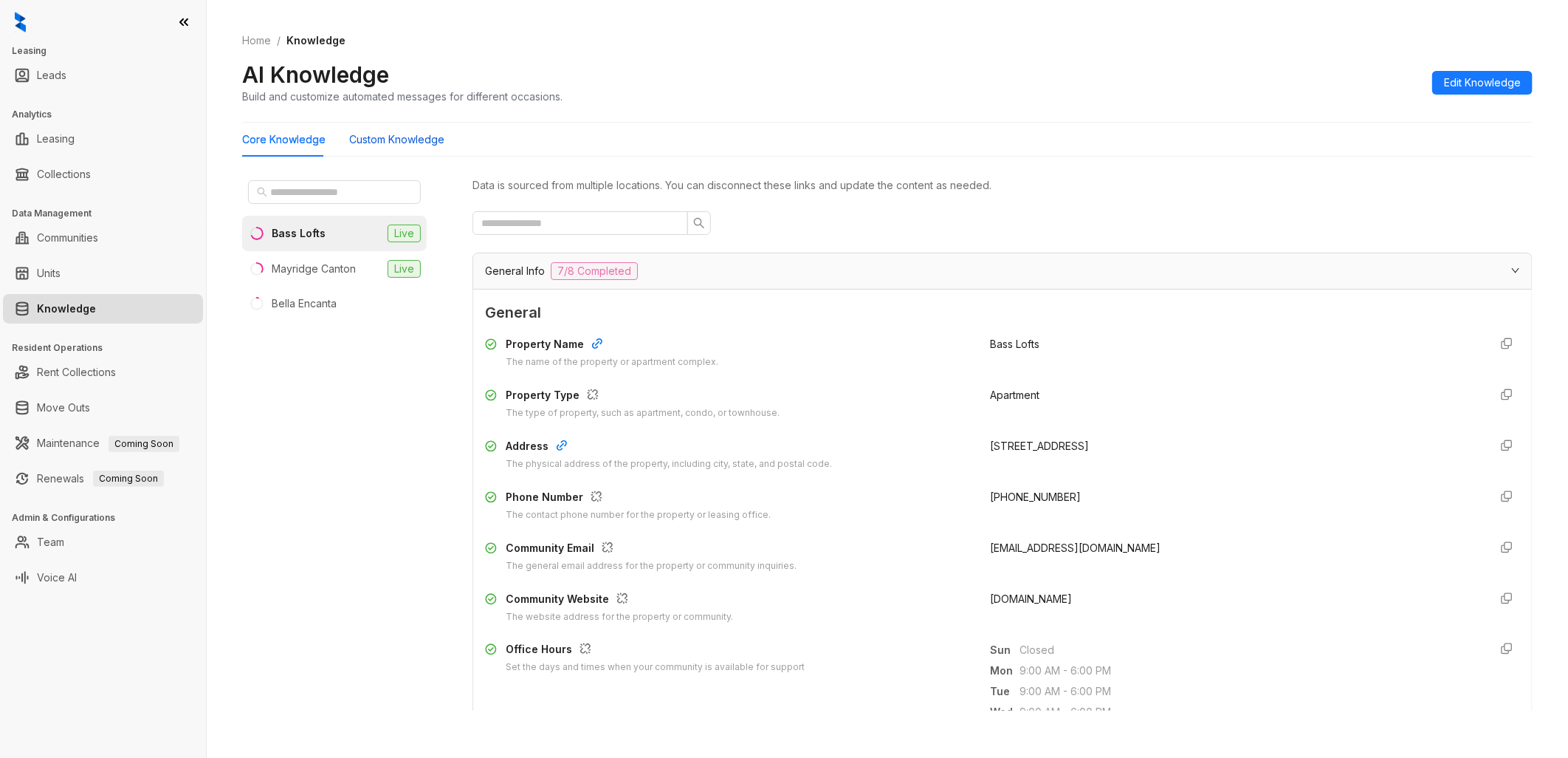
click at [380, 141] on Knowledge "Custom Knowledge" at bounding box center [397, 140] width 95 height 16
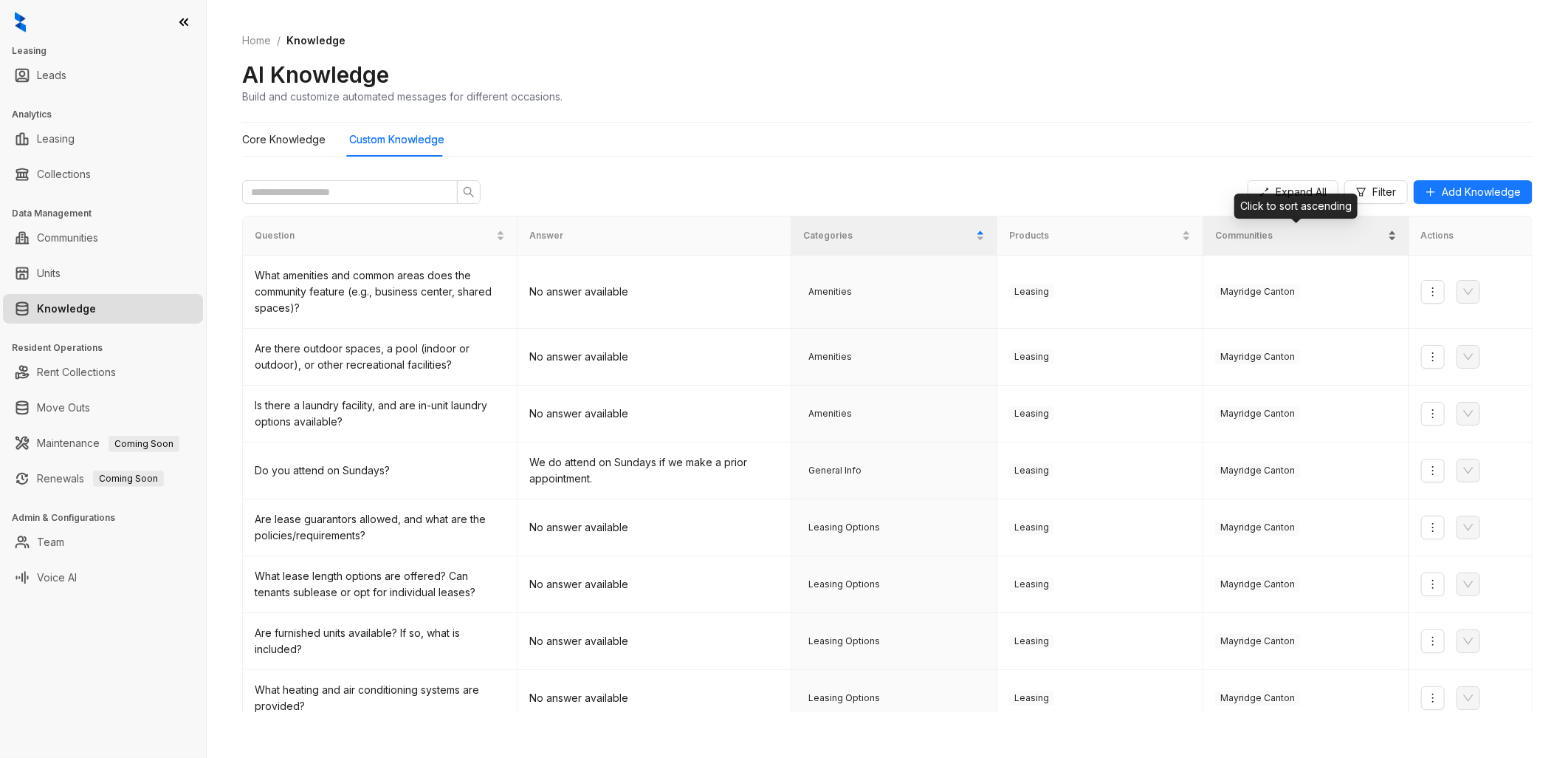
click at [1267, 232] on span "Communities" at bounding box center [1300, 235] width 170 height 14
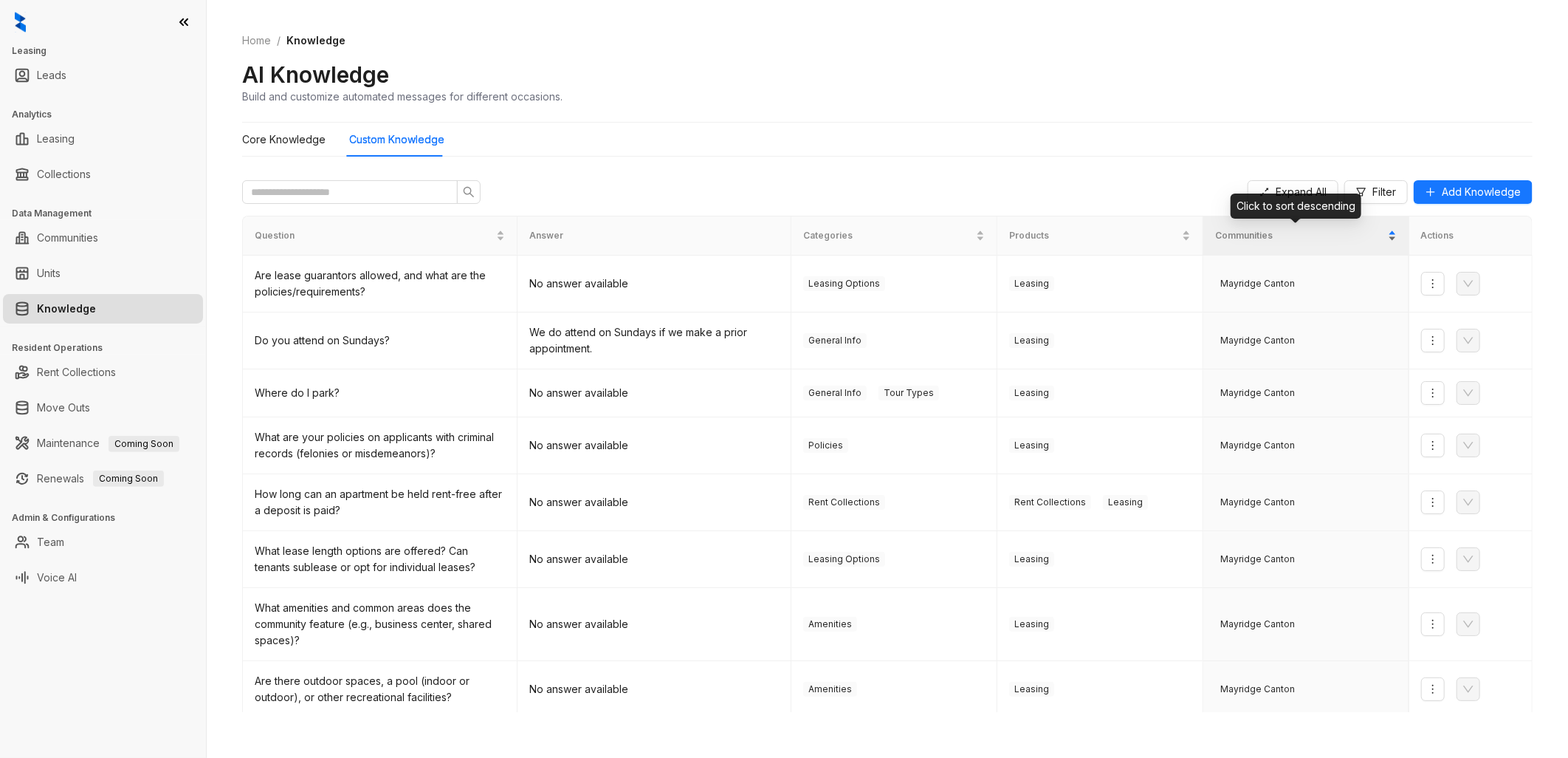
click at [1273, 233] on span "Communities" at bounding box center [1300, 235] width 170 height 14
click at [1253, 229] on span "Communities" at bounding box center [1300, 235] width 170 height 14
click at [1427, 388] on icon "more" at bounding box center [1432, 393] width 12 height 12
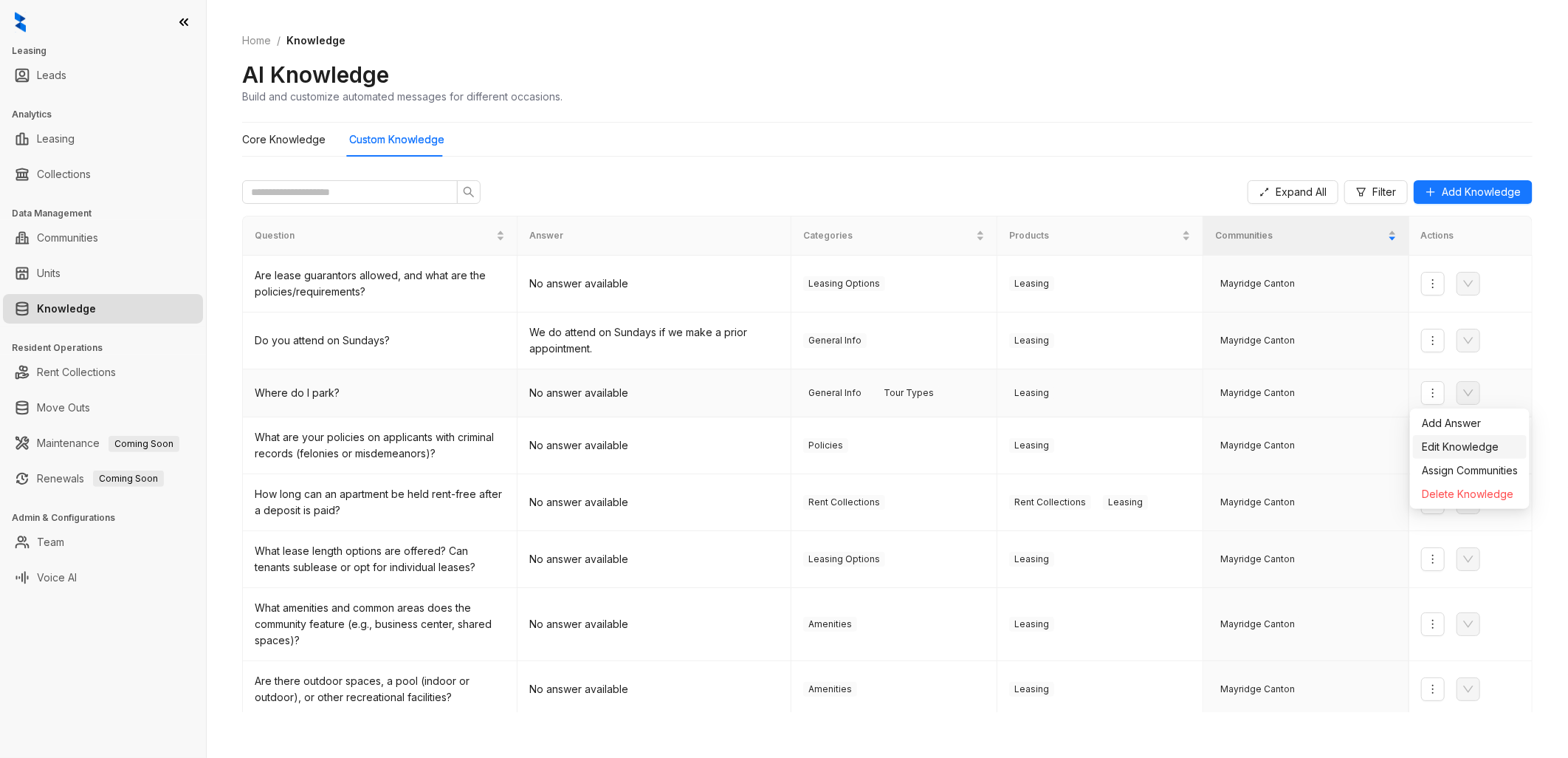
click at [1445, 446] on span "Edit Knowledge" at bounding box center [1469, 447] width 96 height 16
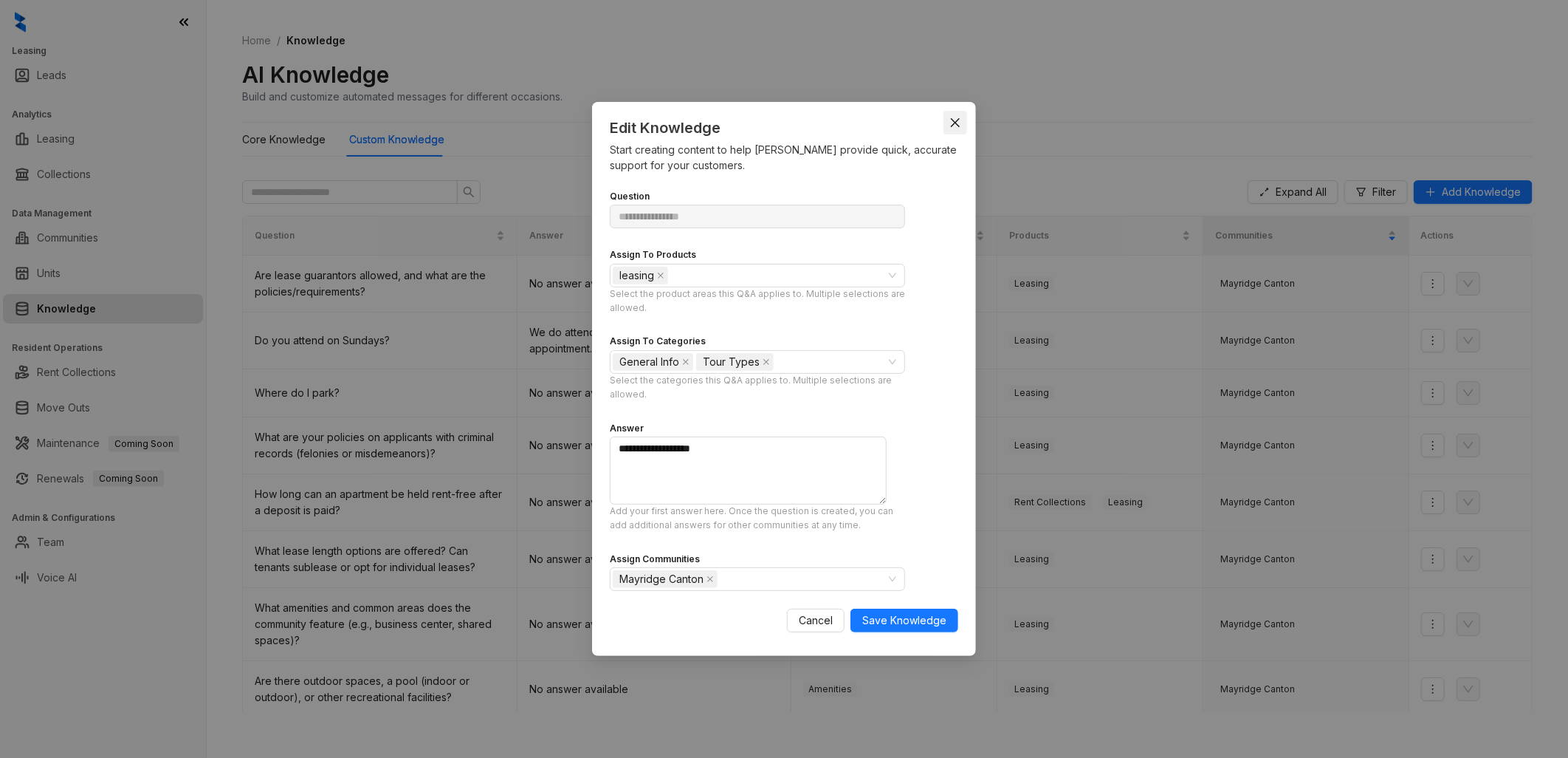
click at [949, 117] on icon "close" at bounding box center [955, 122] width 12 height 12
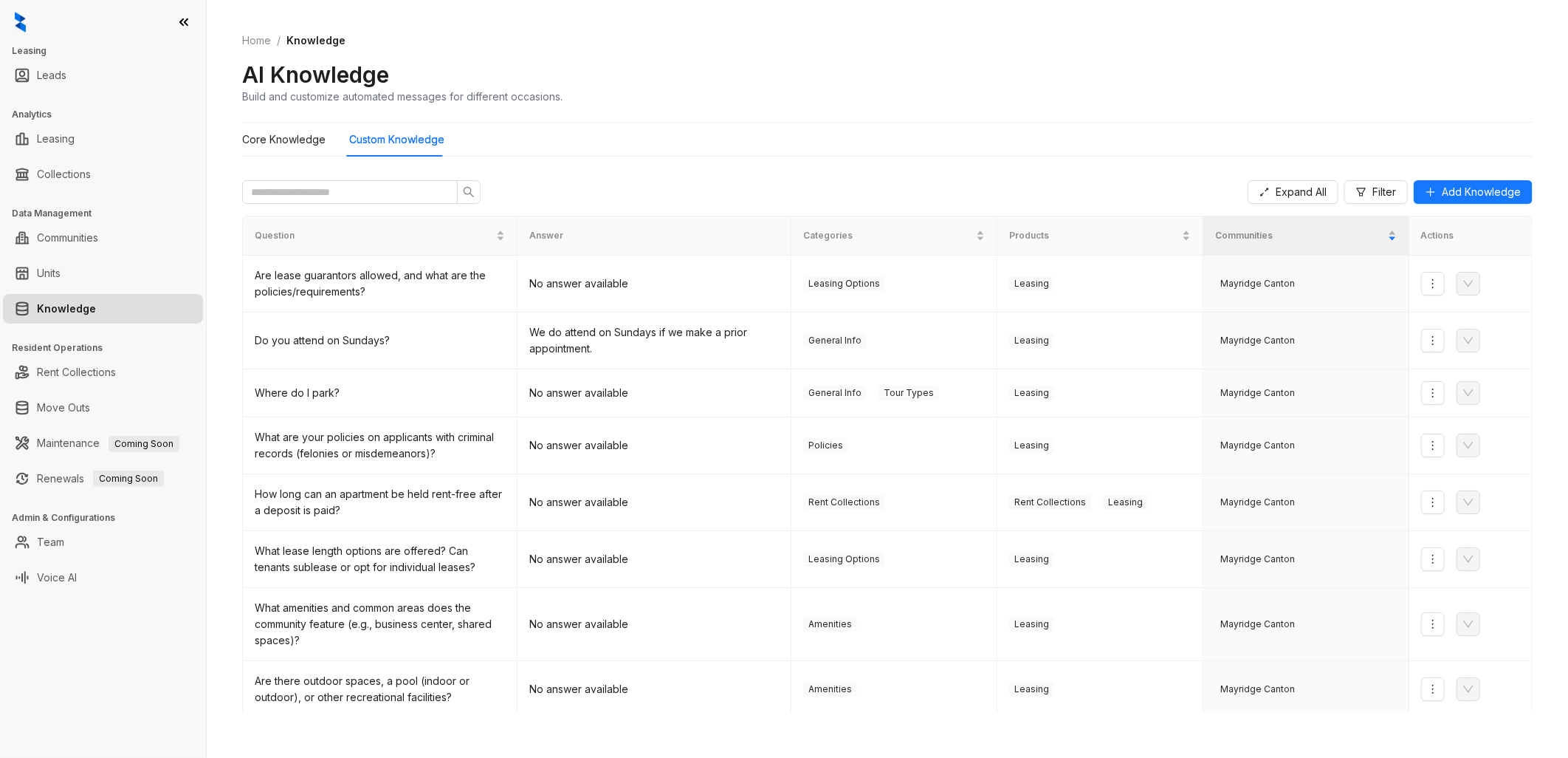
click at [938, 94] on div "AI Knowledge Build and customize automated messages for different occasions." at bounding box center [888, 82] width 1290 height 44
